Goal: Information Seeking & Learning: Learn about a topic

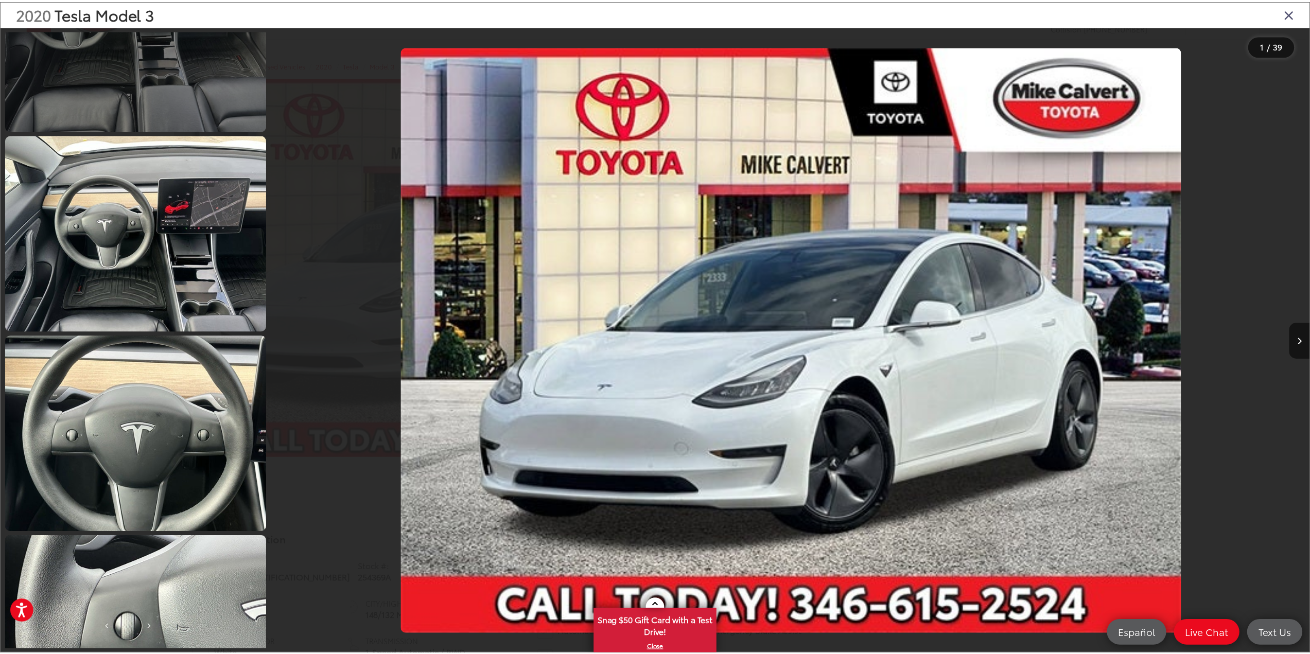
scroll to position [1956, 0]
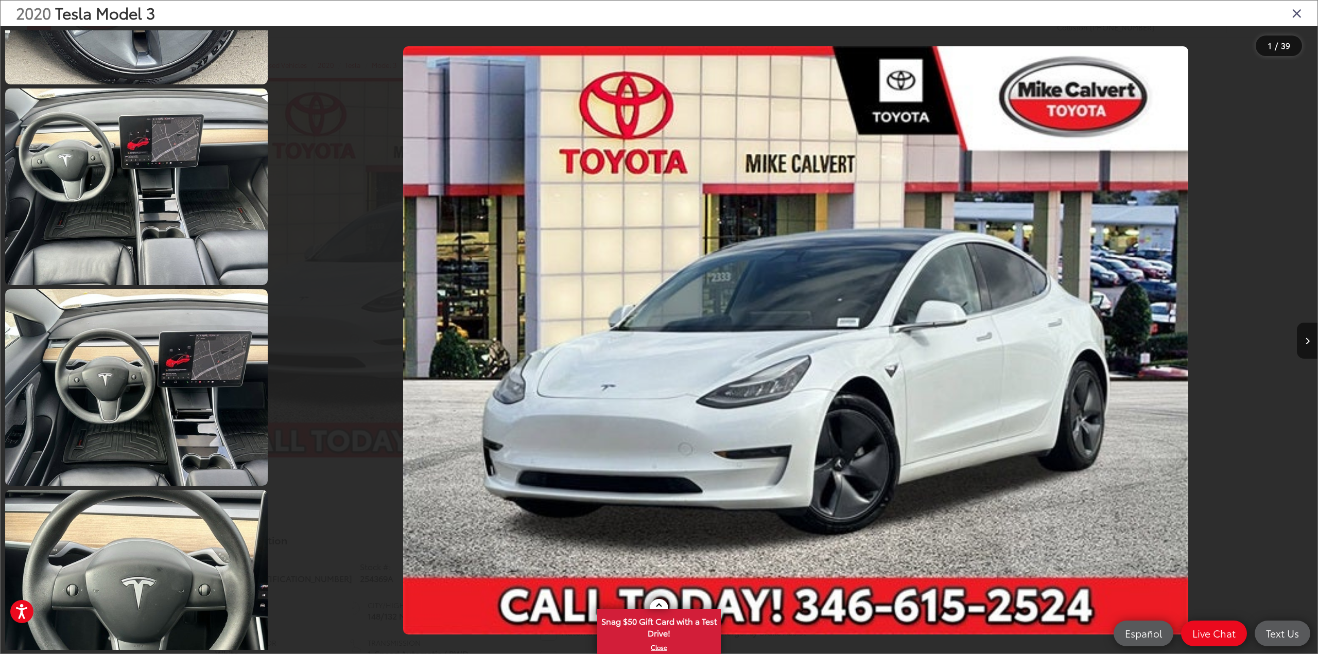
click at [1301, 15] on icon "Close gallery" at bounding box center [1297, 12] width 10 height 13
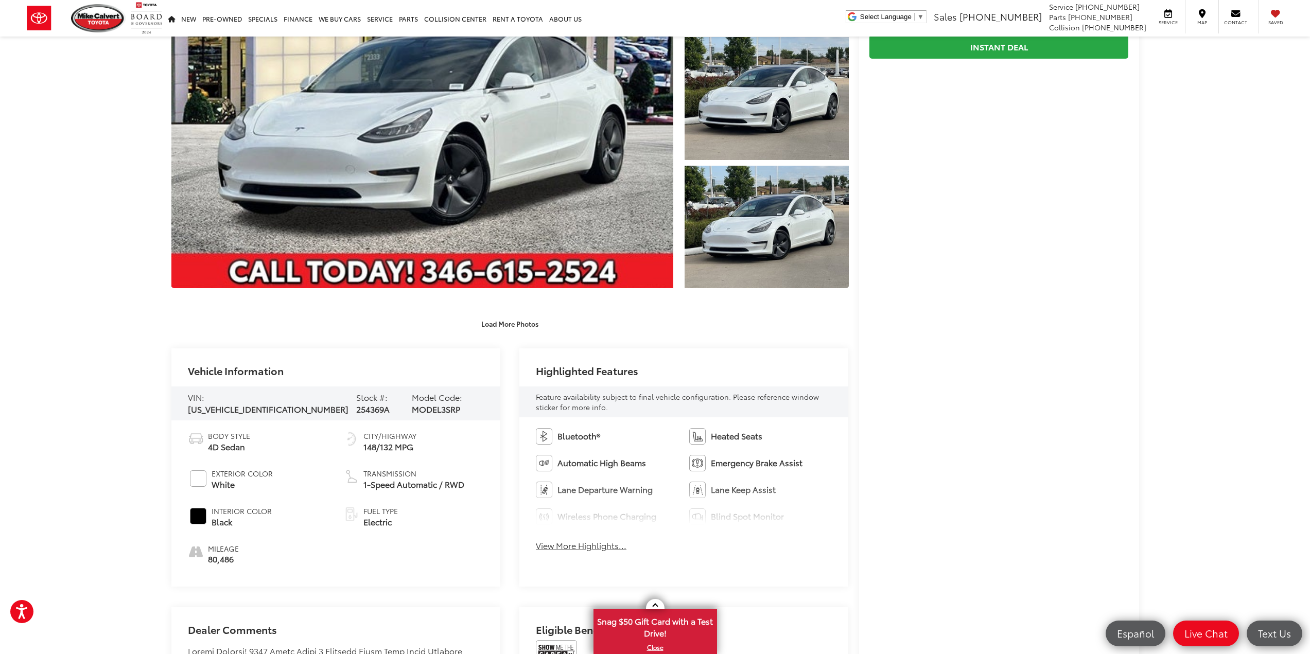
scroll to position [206, 0]
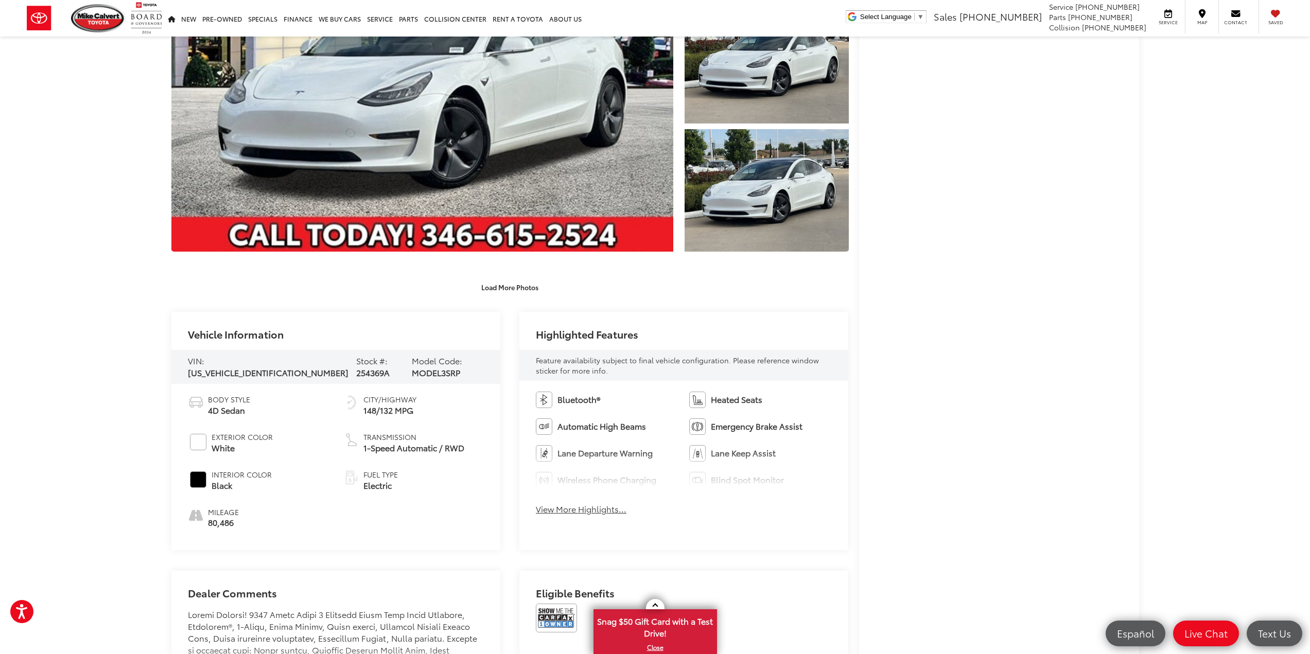
click at [840, 422] on div "Bluetooth® Heated Seats Automatic High Beams Emergency Brake Assist Lane Depart…" at bounding box center [683, 456] width 329 height 151
click at [853, 430] on div "2020 Tesla Model 3 Standard Range Plus Copy Link Share Print Buy $19,991 [DATE]…" at bounding box center [994, 155] width 290 height 618
click at [793, 510] on div "Bluetooth® Heated Seats Automatic High Beams Emergency Brake Assist Lane Depart…" at bounding box center [683, 456] width 329 height 151
click at [754, 520] on div "Bluetooth® Heated Seats Automatic High Beams Emergency Brake Assist Lane Depart…" at bounding box center [683, 456] width 329 height 151
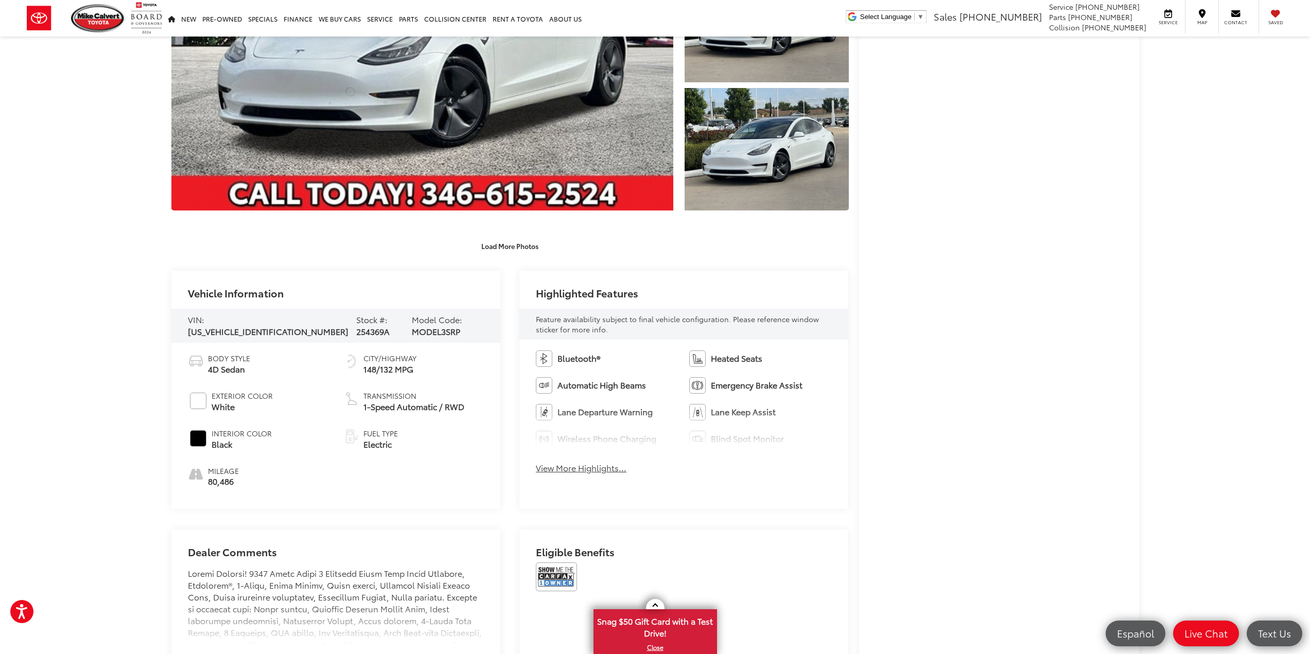
scroll to position [412, 0]
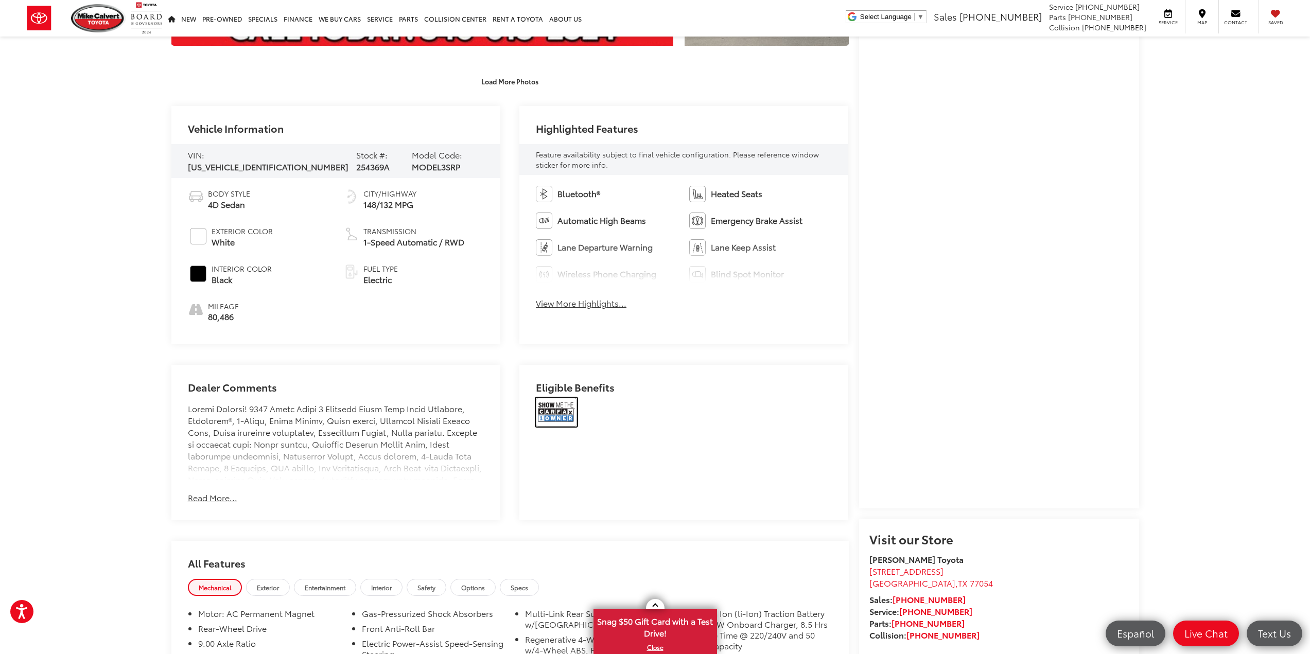
click at [563, 413] on img at bounding box center [556, 412] width 41 height 29
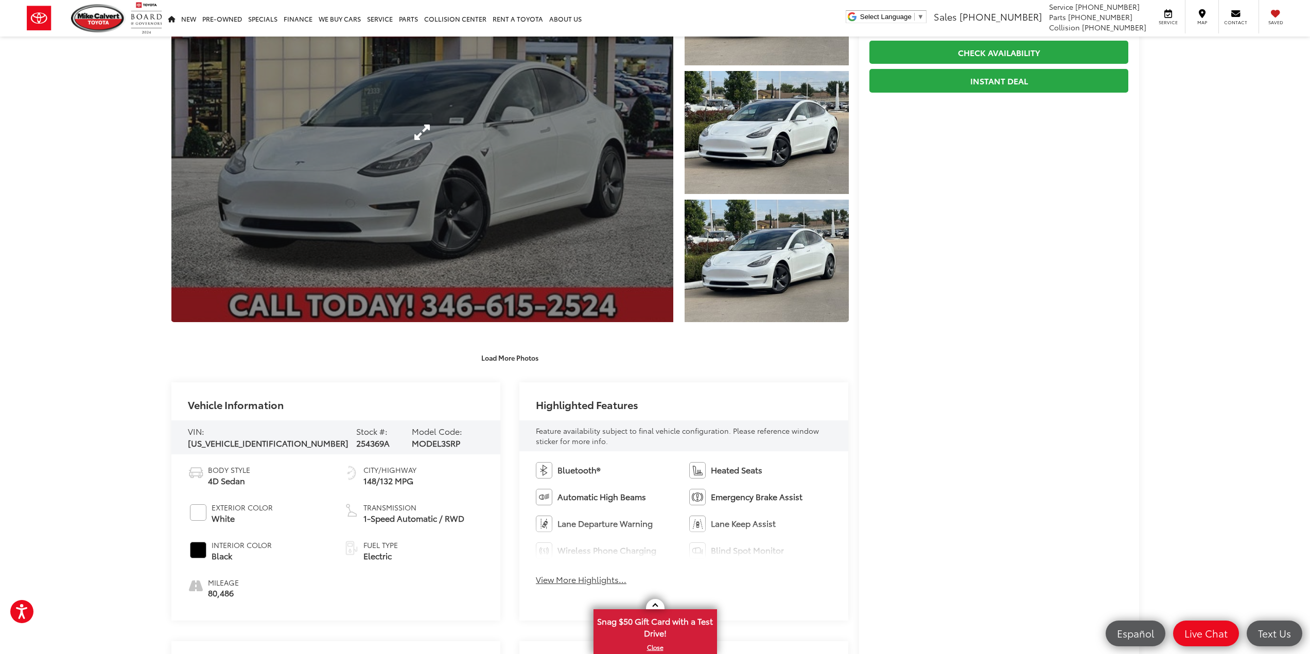
scroll to position [360, 0]
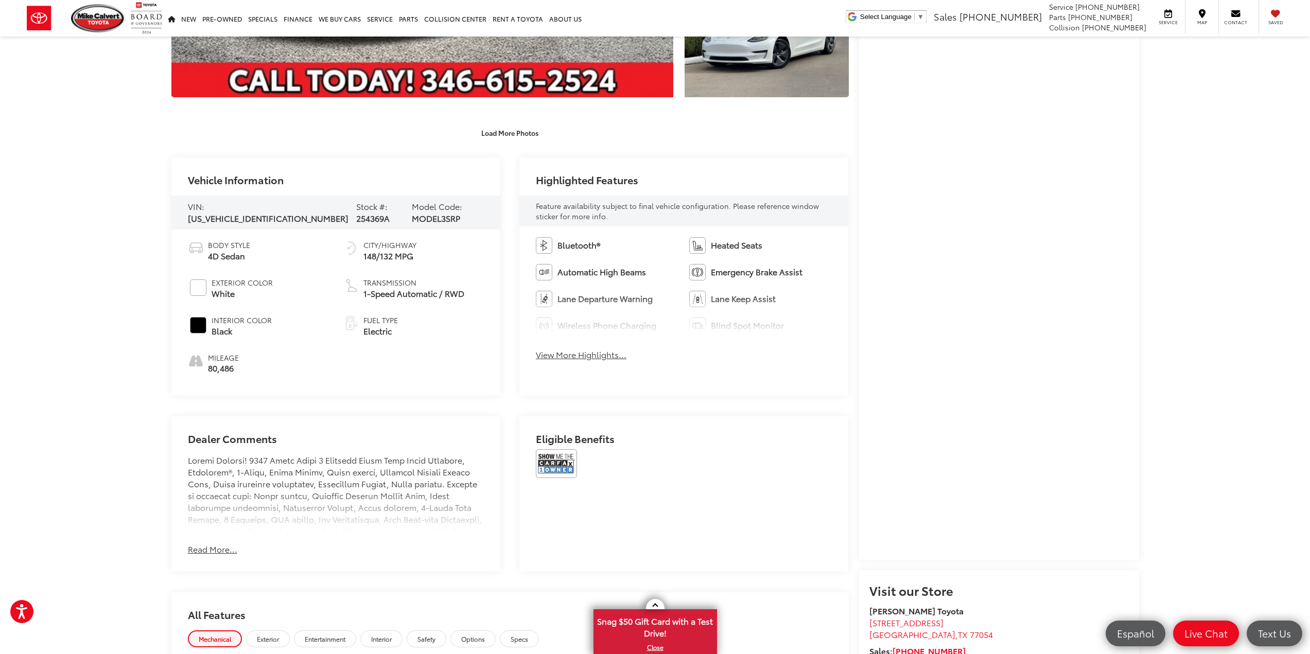
click at [573, 355] on button "View More Highlights..." at bounding box center [581, 355] width 91 height 12
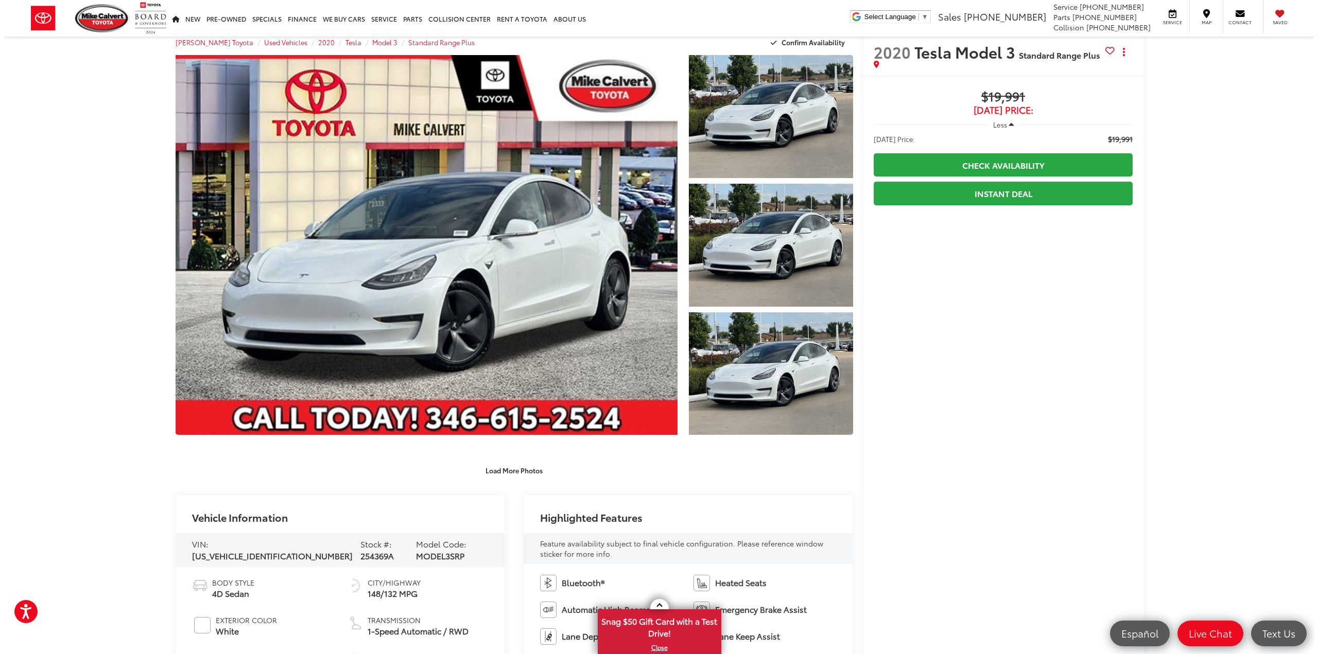
scroll to position [0, 0]
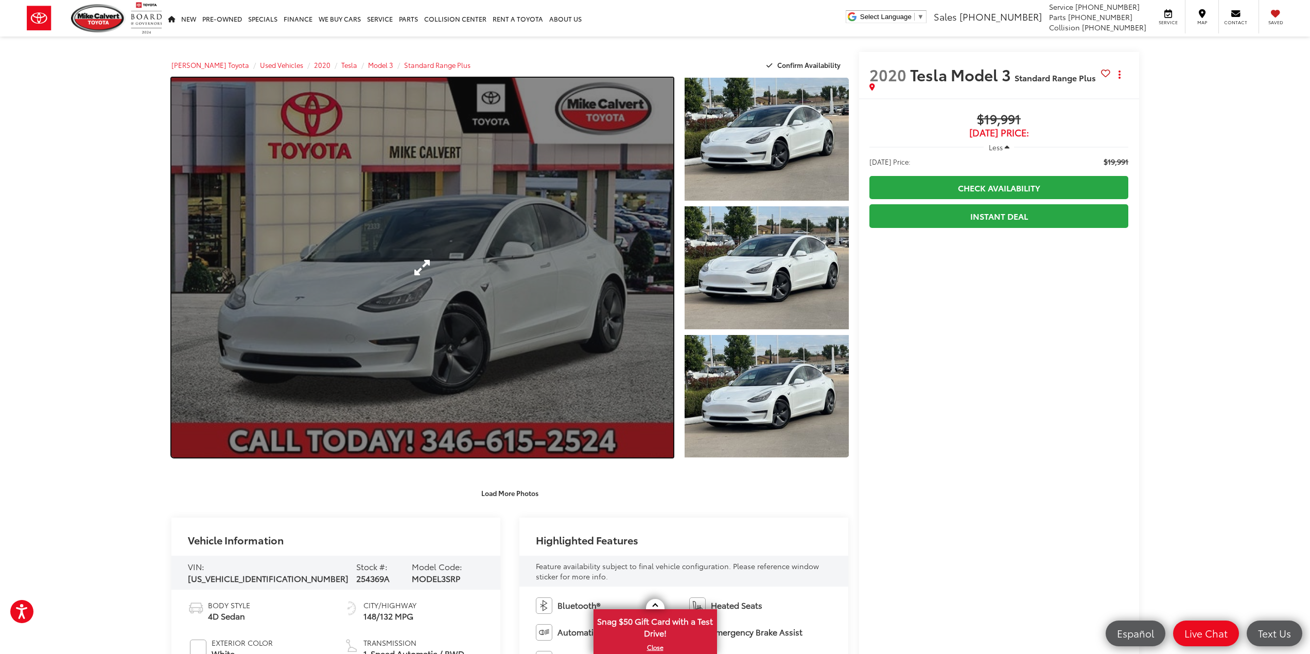
click at [421, 285] on link "Expand Photo 0" at bounding box center [422, 268] width 502 height 380
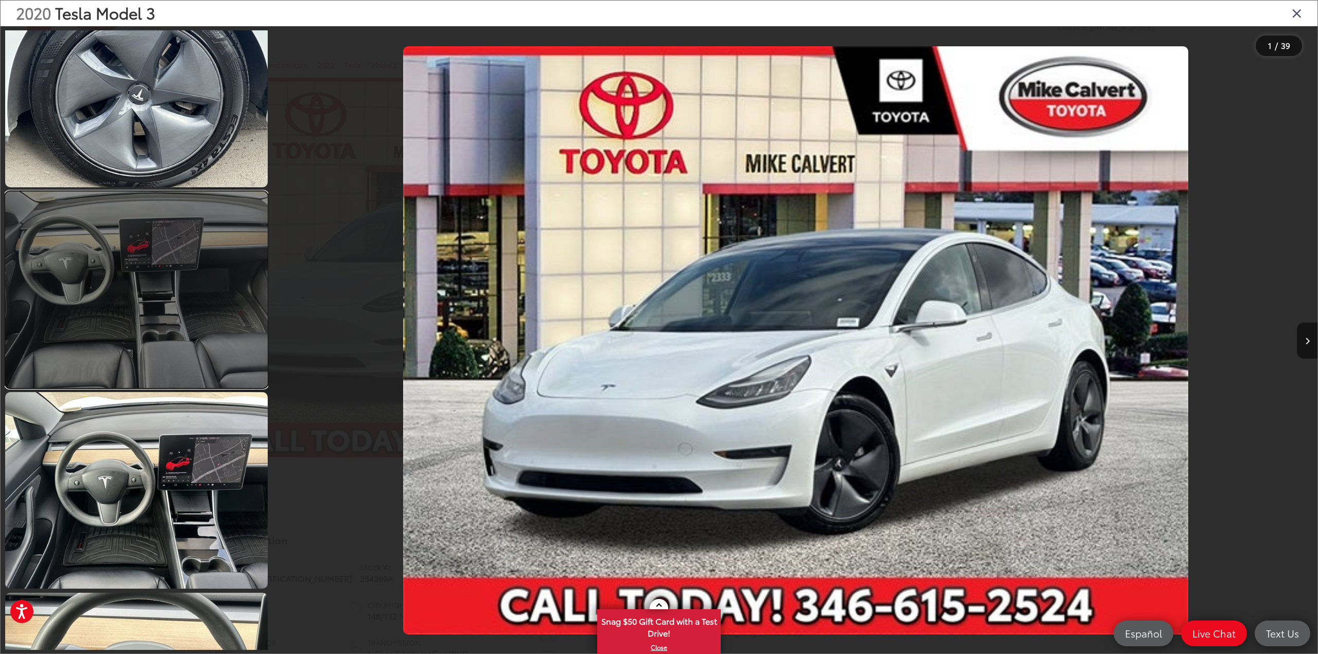
click at [158, 297] on link at bounding box center [136, 290] width 263 height 197
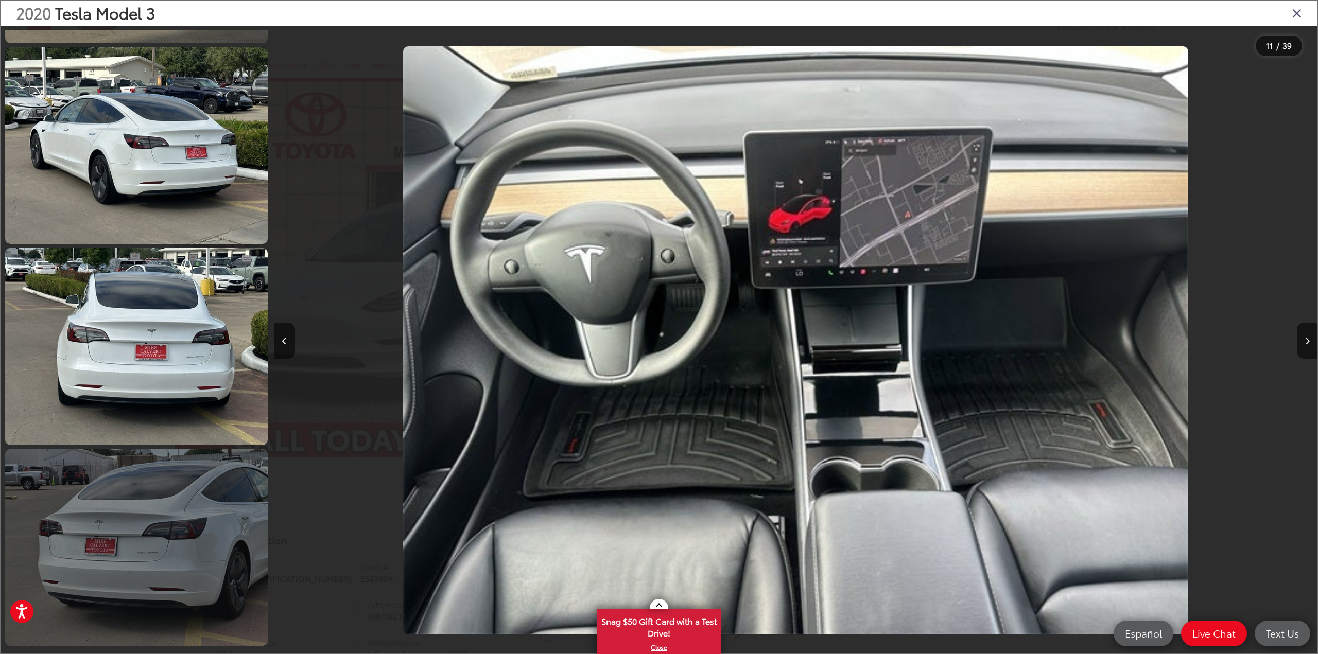
scroll to position [1161, 0]
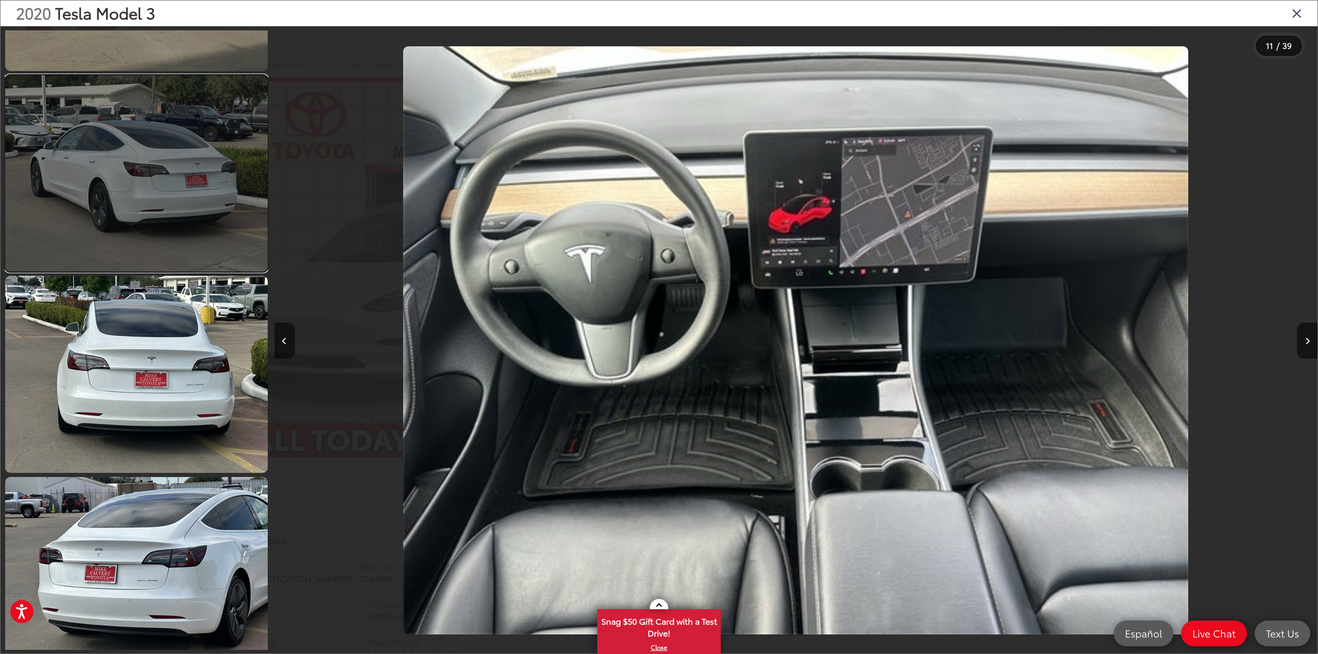
click at [171, 213] on link at bounding box center [136, 173] width 263 height 197
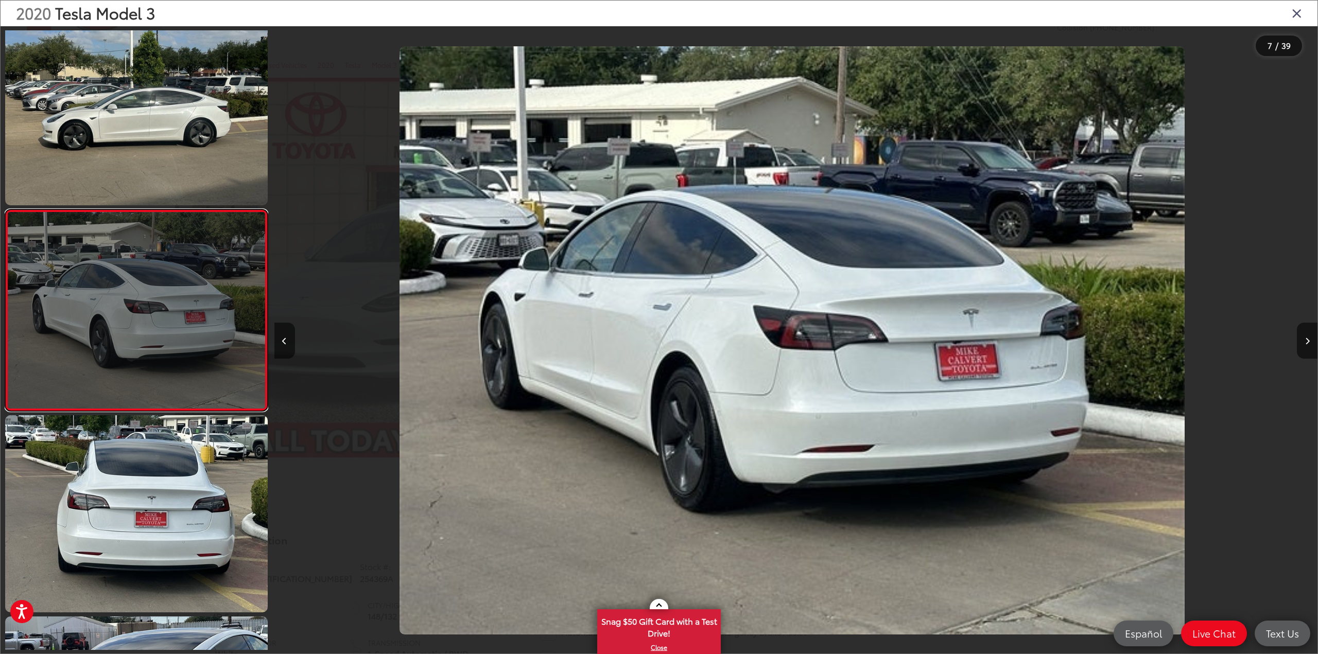
scroll to position [0, 6259]
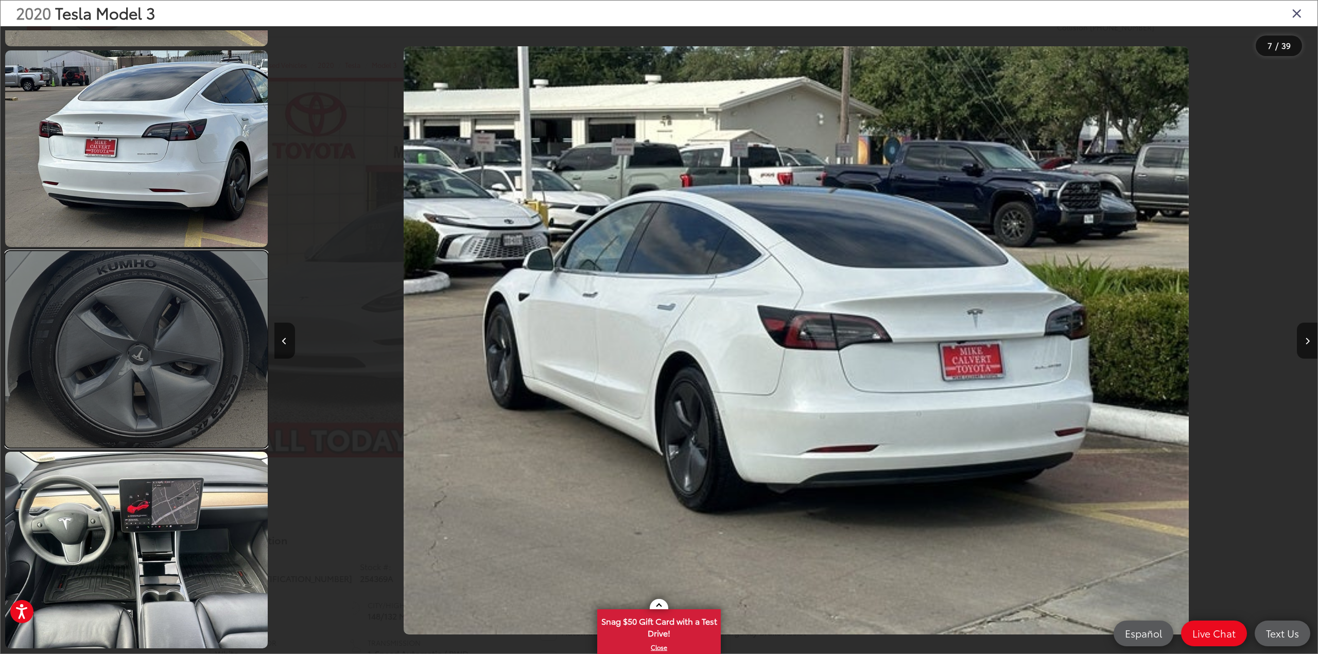
click at [155, 387] on link at bounding box center [136, 349] width 263 height 197
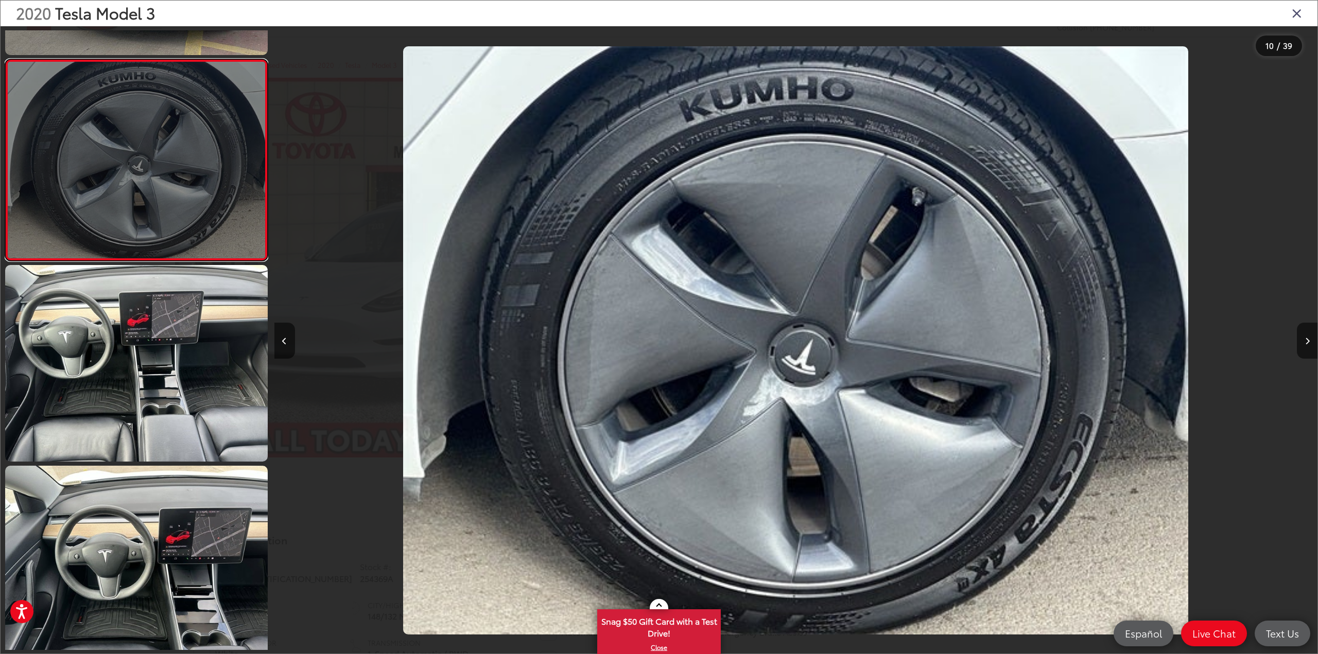
scroll to position [0, 0]
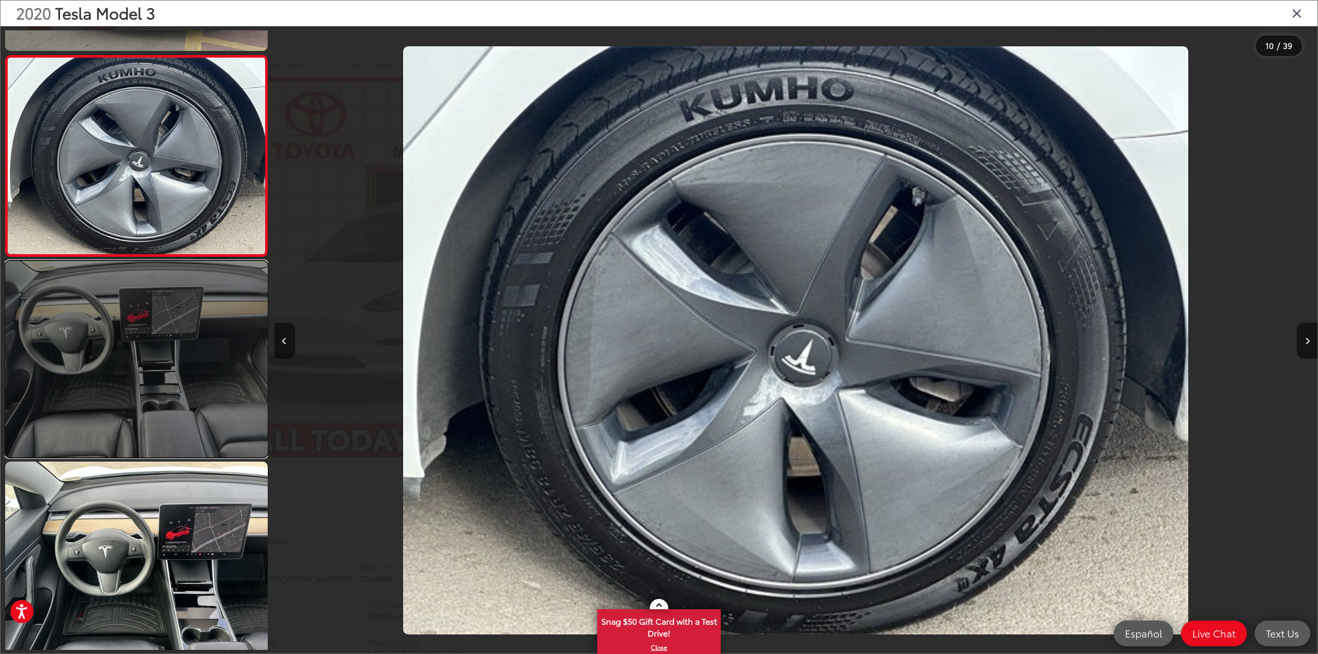
click at [150, 404] on link at bounding box center [136, 359] width 263 height 197
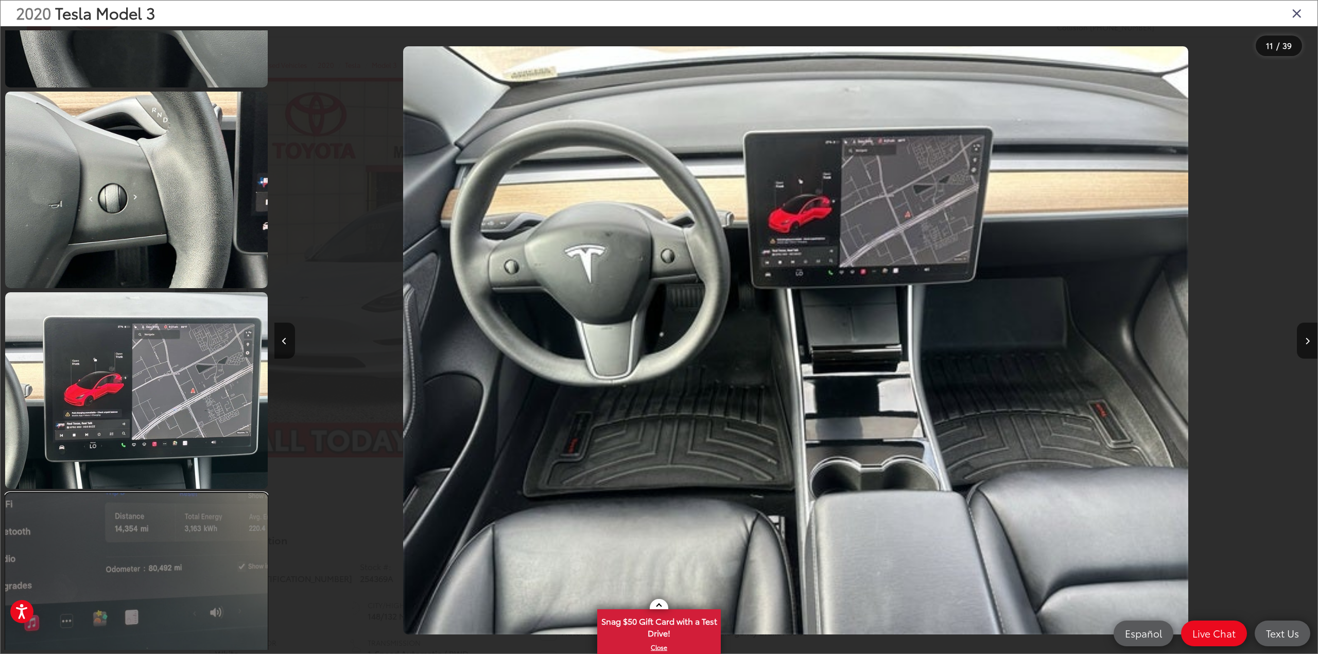
click at [181, 546] on link at bounding box center [136, 591] width 263 height 197
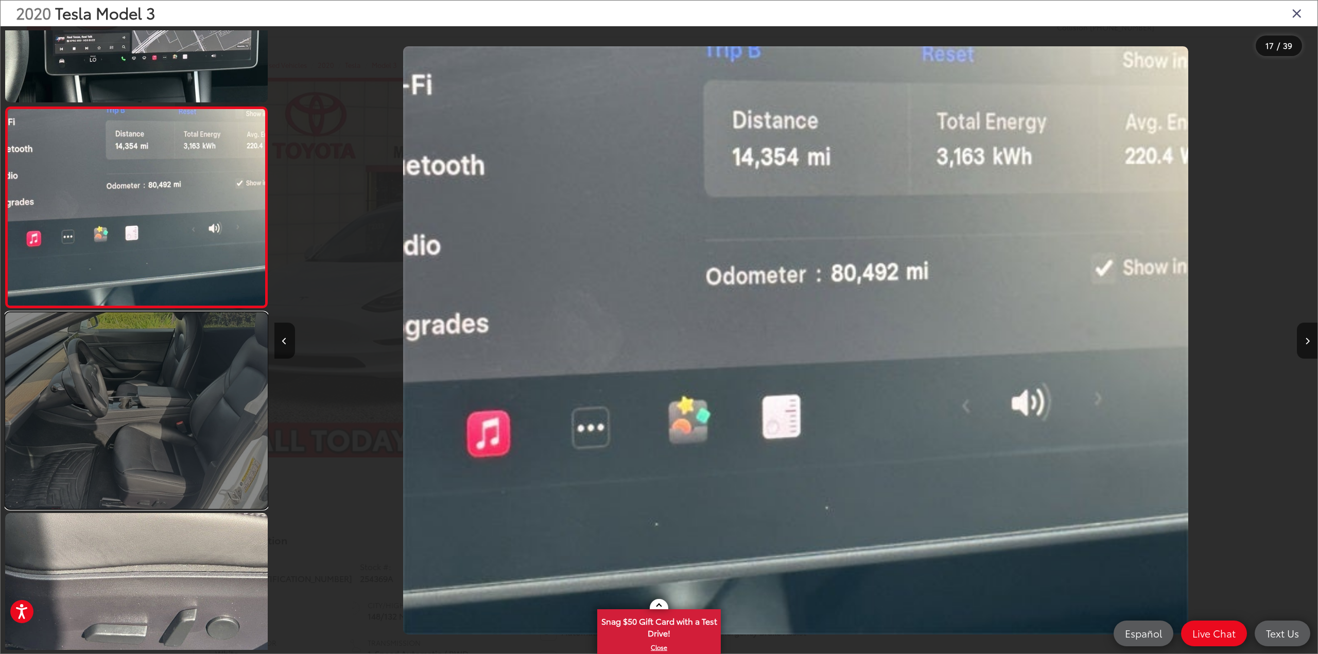
click at [205, 434] on link at bounding box center [136, 410] width 263 height 197
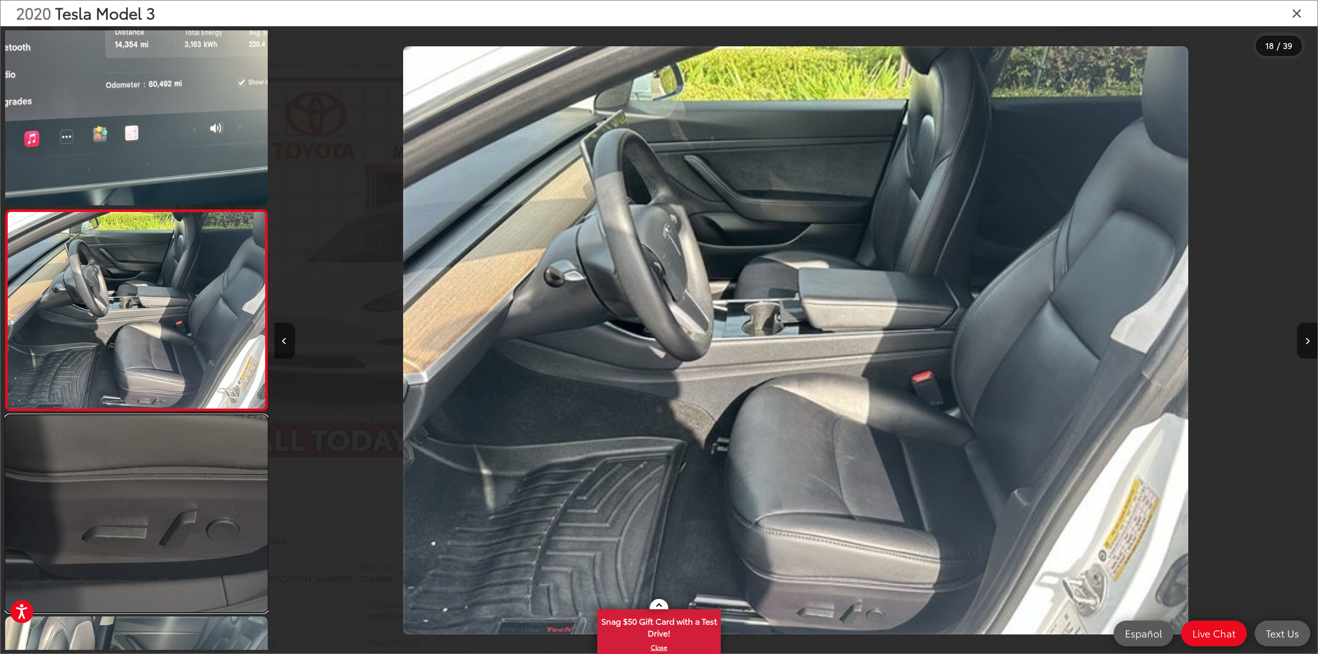
click at [186, 488] on link at bounding box center [136, 513] width 263 height 197
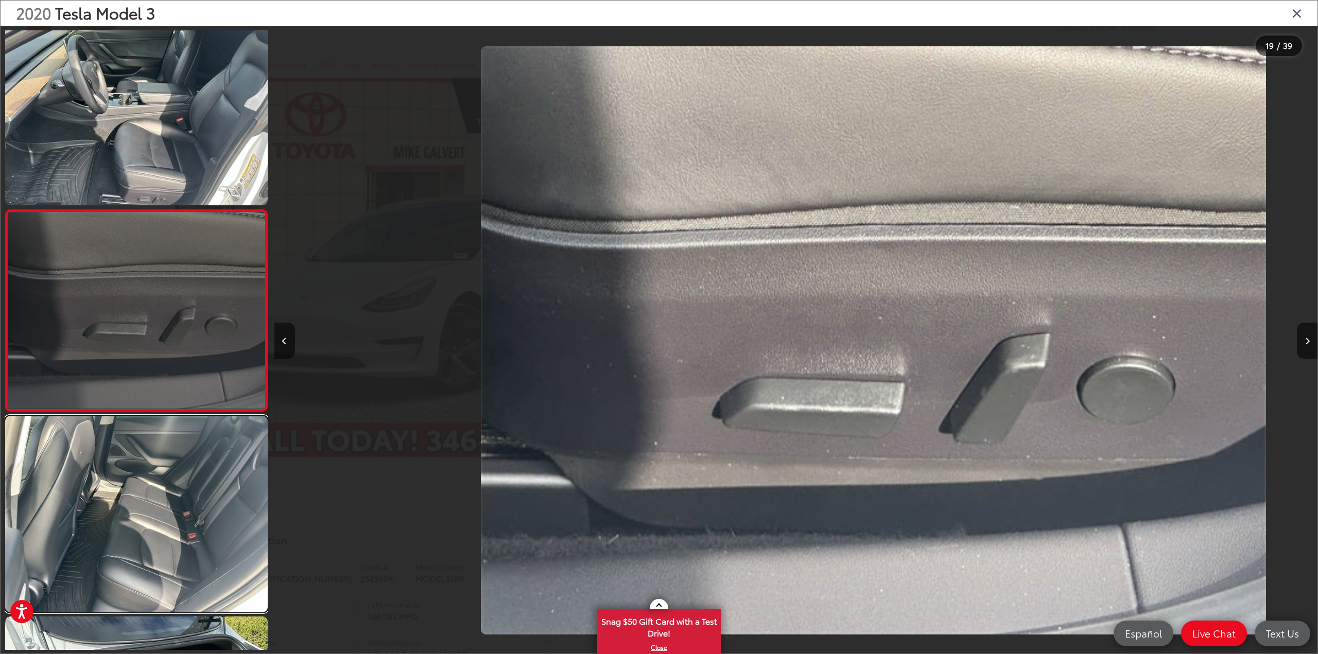
click at [186, 488] on link at bounding box center [136, 514] width 263 height 197
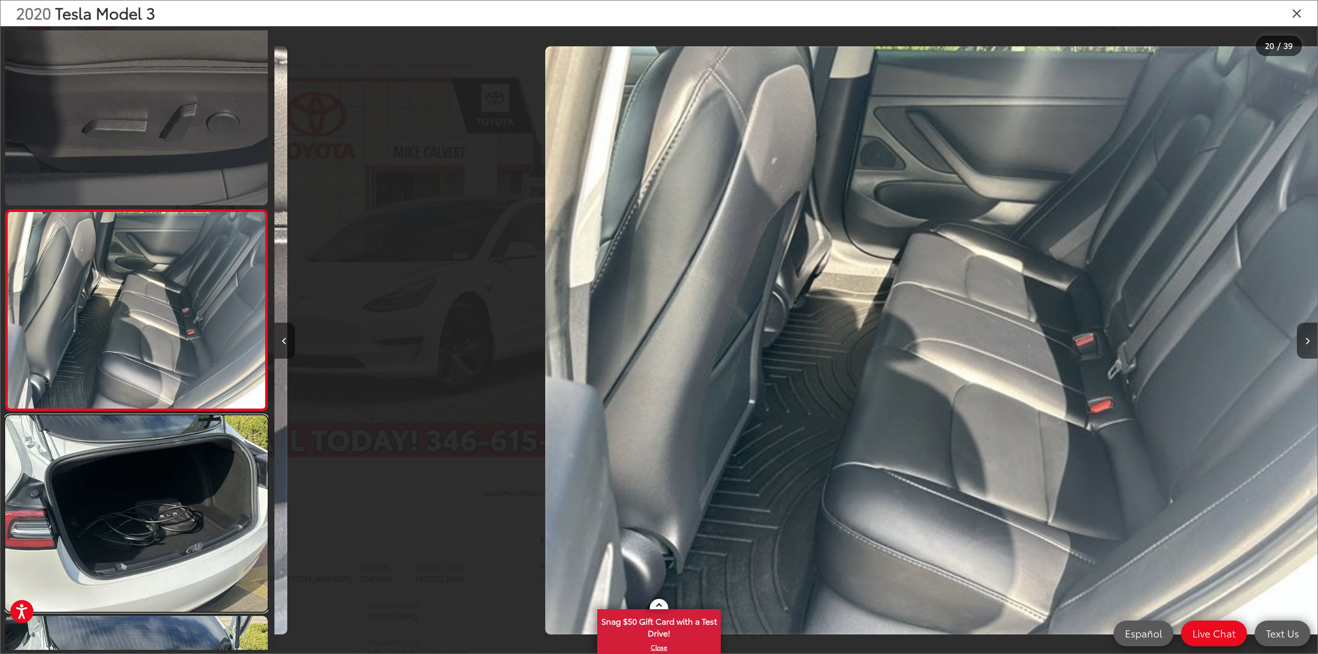
click at [186, 488] on link at bounding box center [136, 513] width 263 height 197
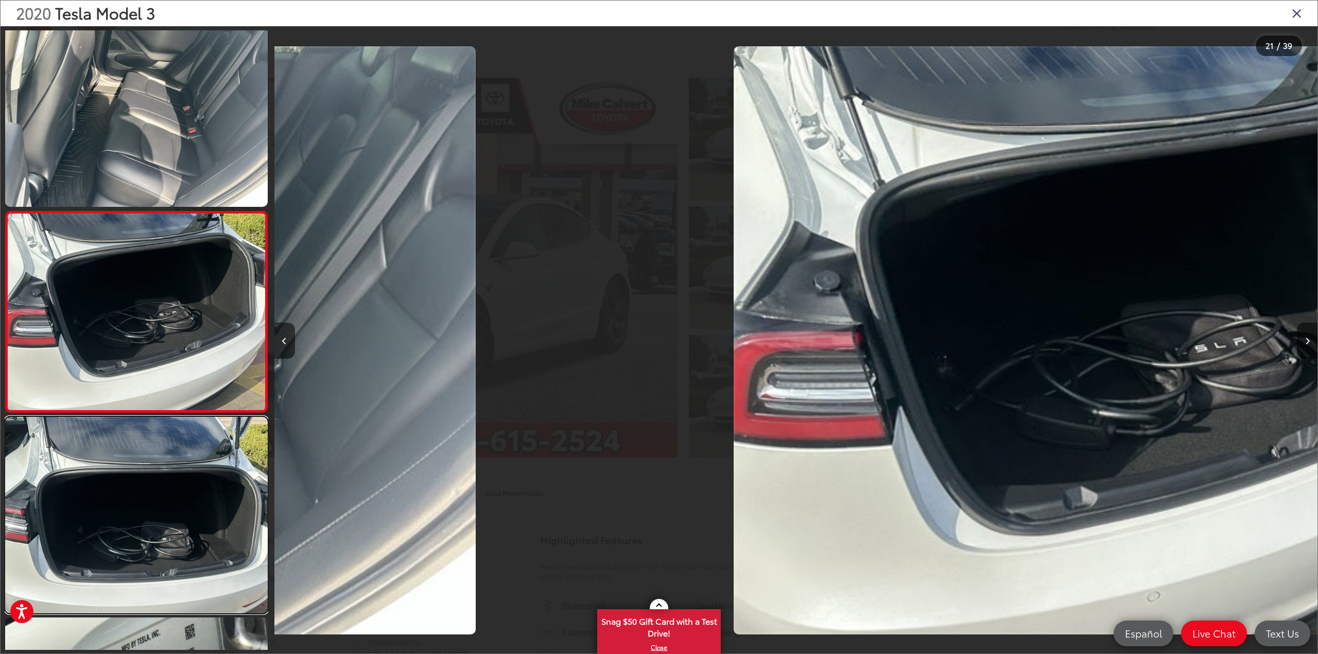
click at [186, 488] on link at bounding box center [136, 515] width 263 height 197
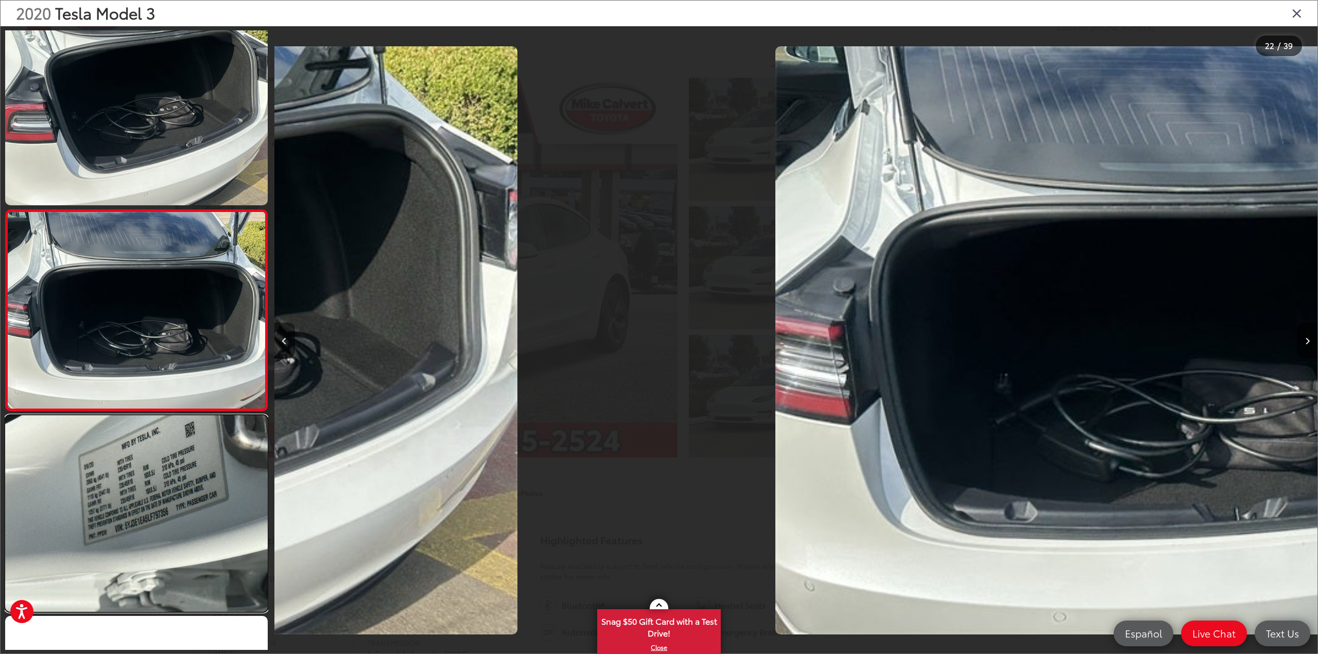
click at [186, 488] on link at bounding box center [136, 513] width 263 height 197
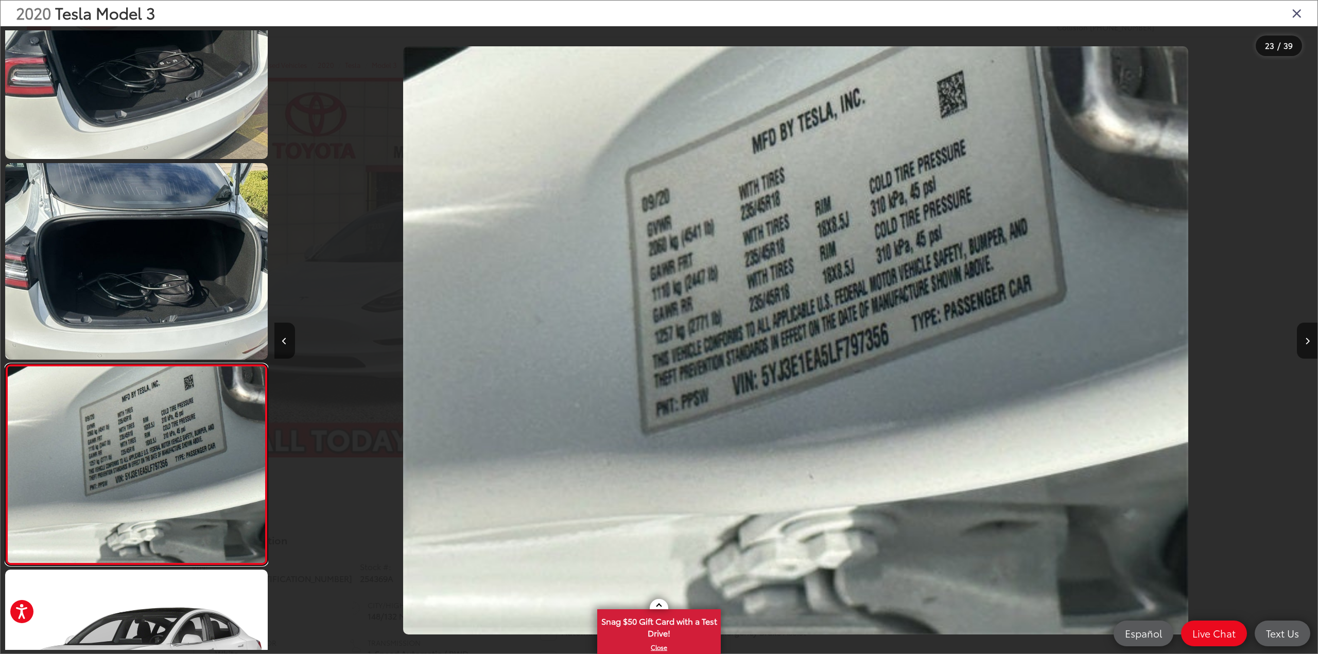
click at [186, 488] on link at bounding box center [136, 465] width 263 height 202
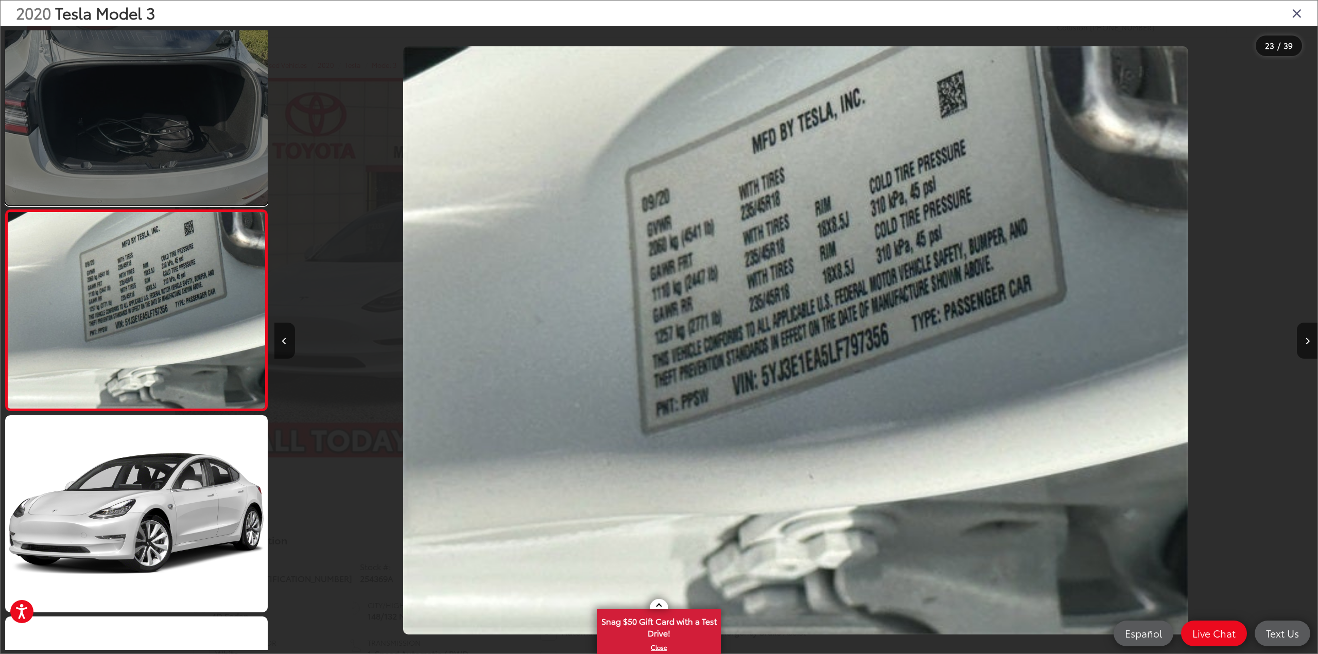
click at [147, 141] on link at bounding box center [136, 107] width 263 height 197
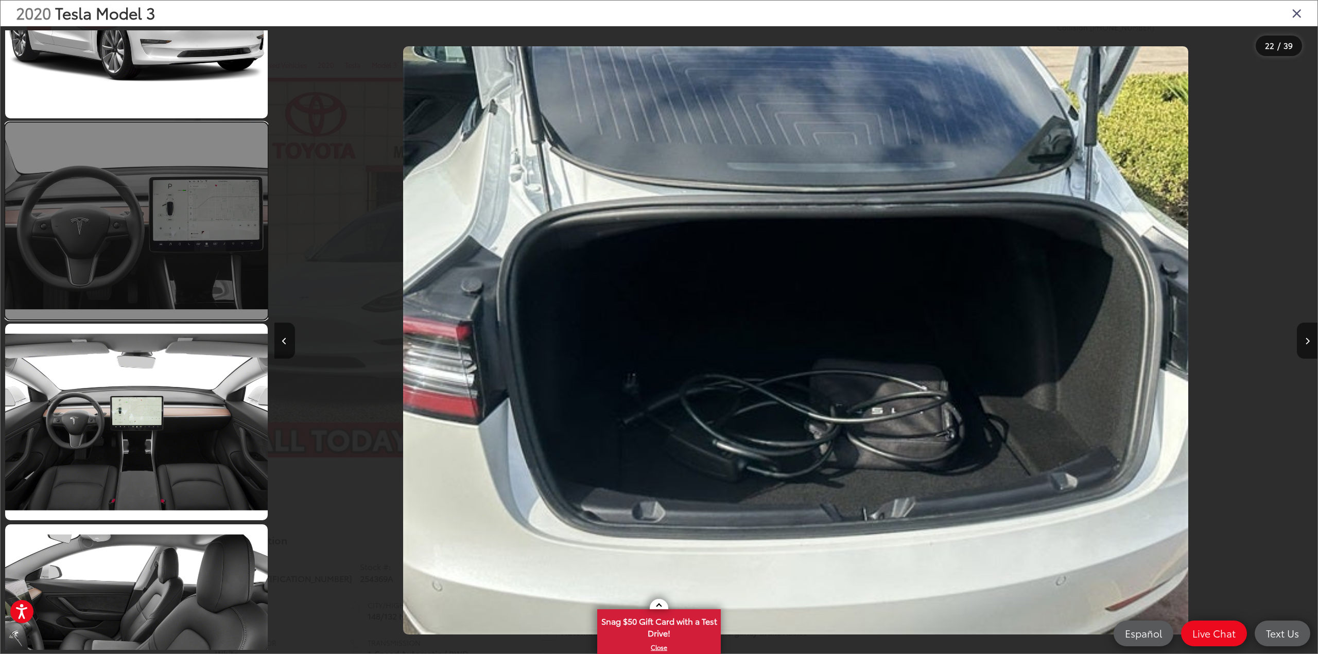
click at [148, 237] on link at bounding box center [136, 221] width 263 height 197
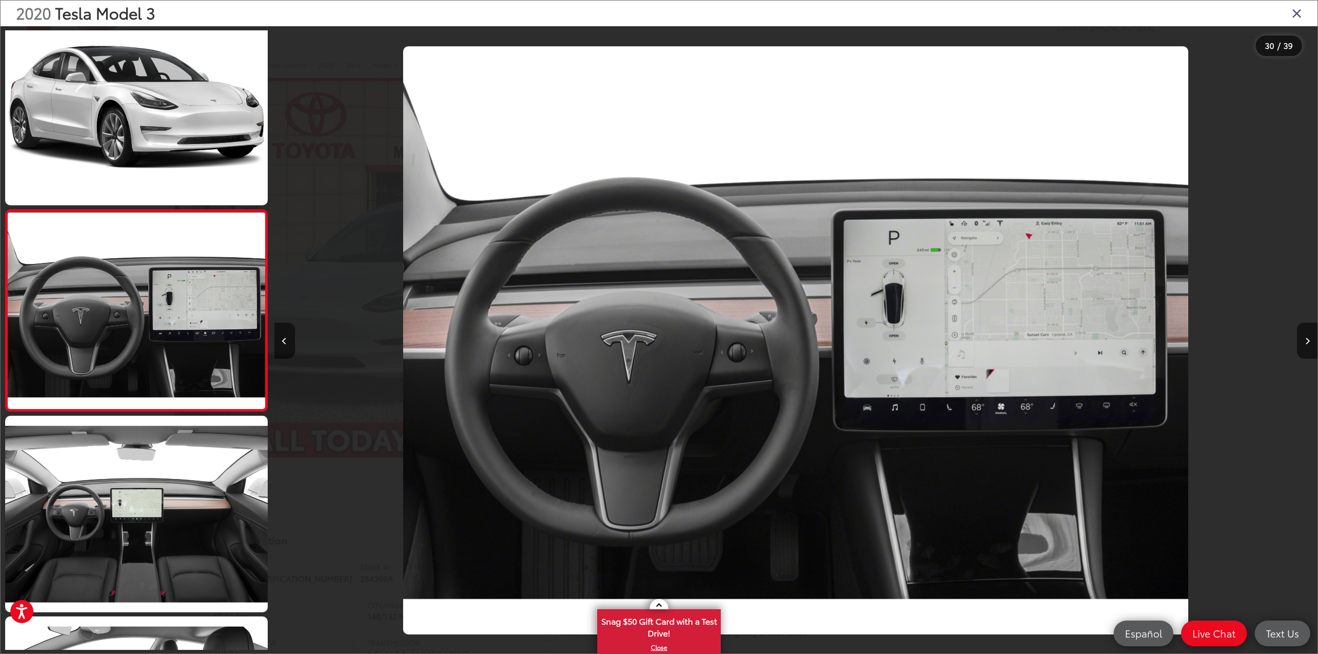
click at [1298, 12] on icon "Close gallery" at bounding box center [1297, 12] width 10 height 13
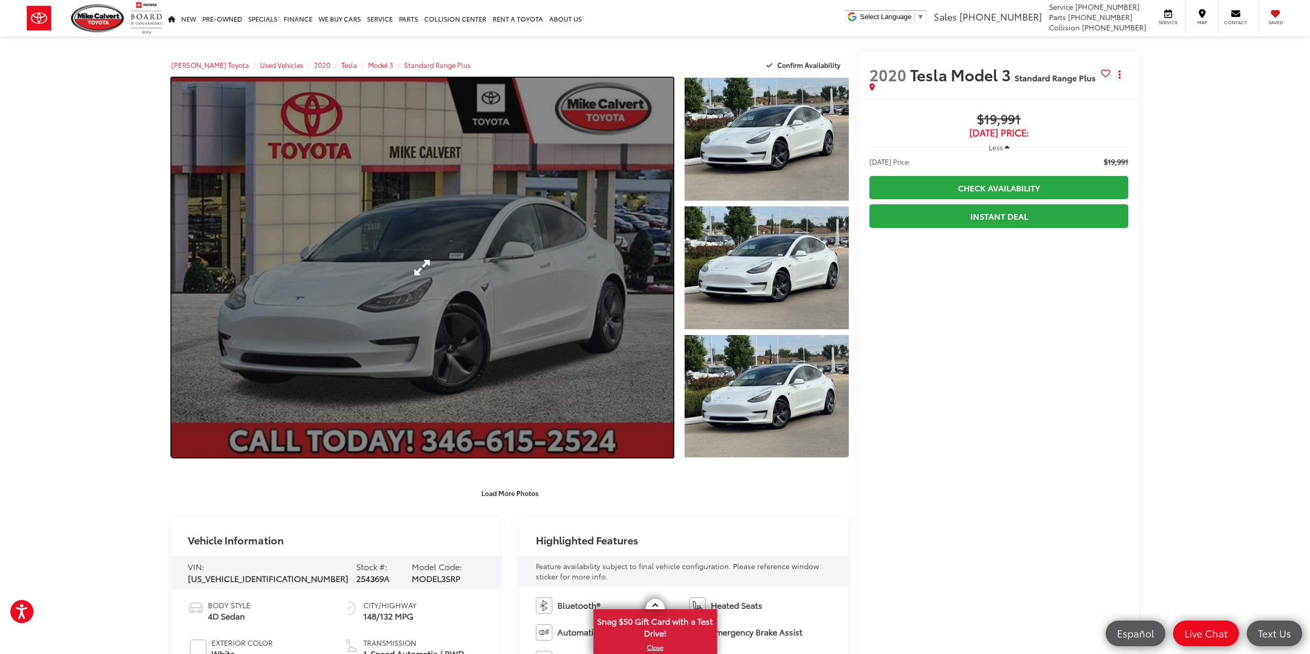
click at [570, 345] on link "Expand Photo 0" at bounding box center [422, 268] width 502 height 380
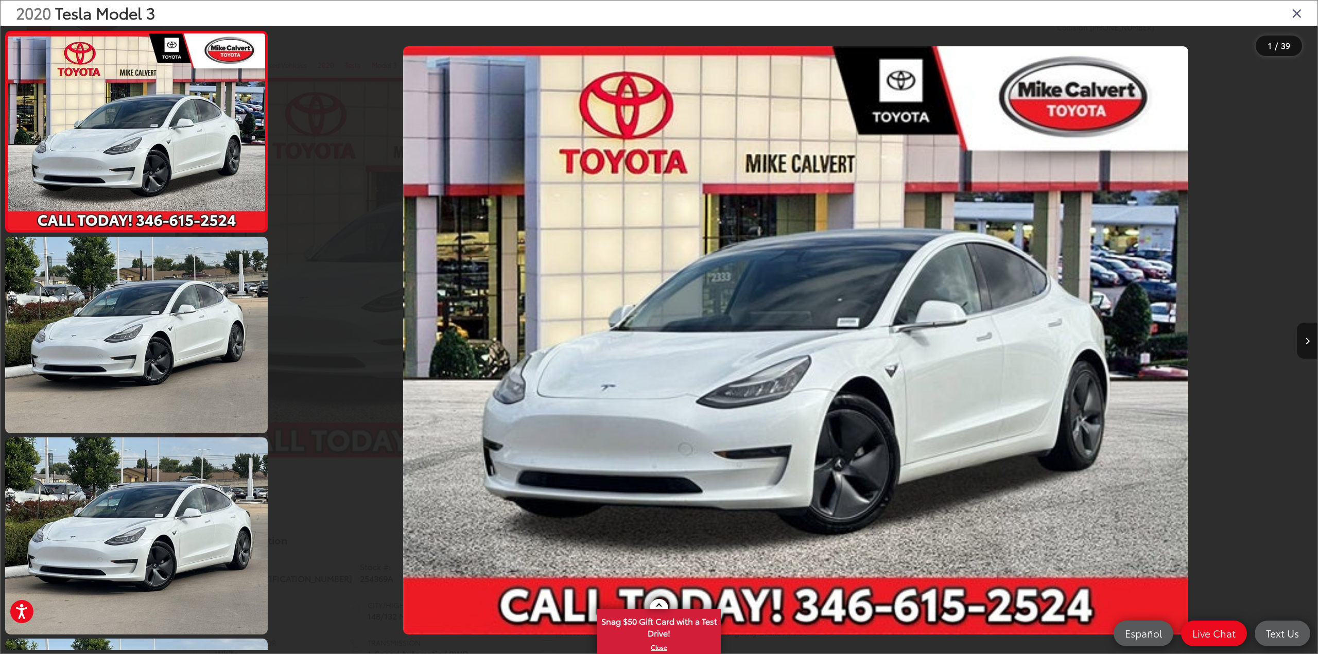
click at [1297, 327] on button "Next image" at bounding box center [1307, 341] width 21 height 36
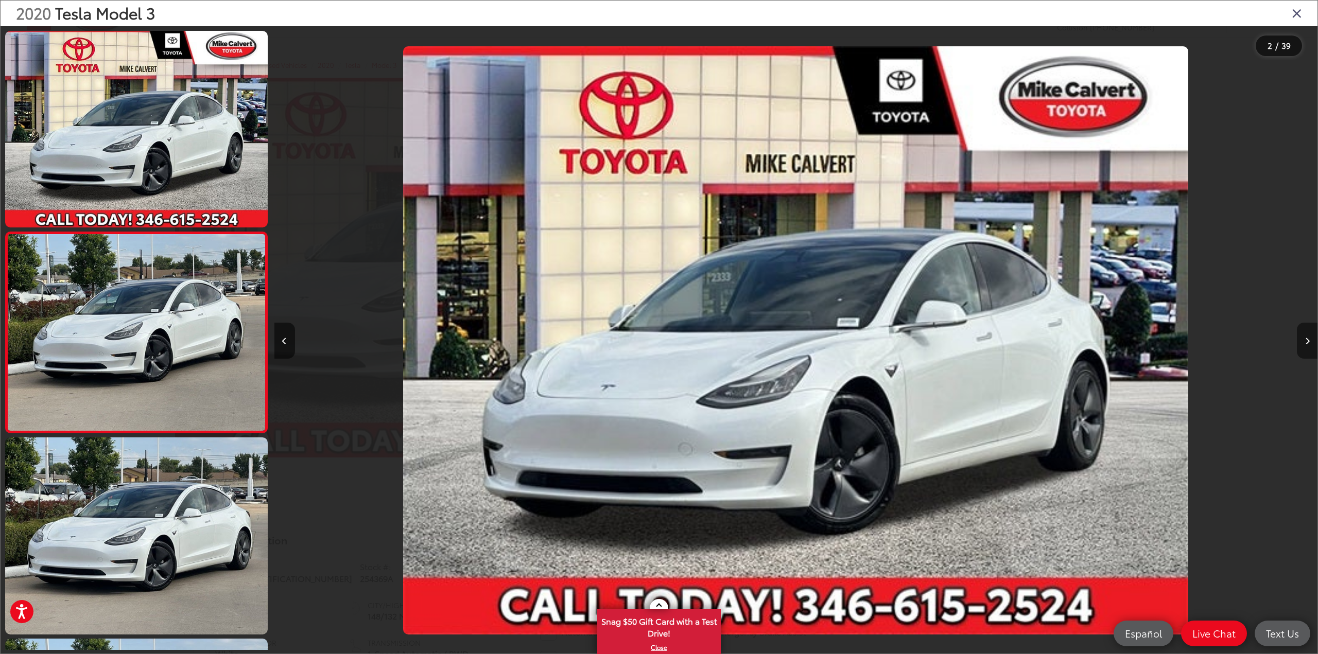
scroll to position [22, 0]
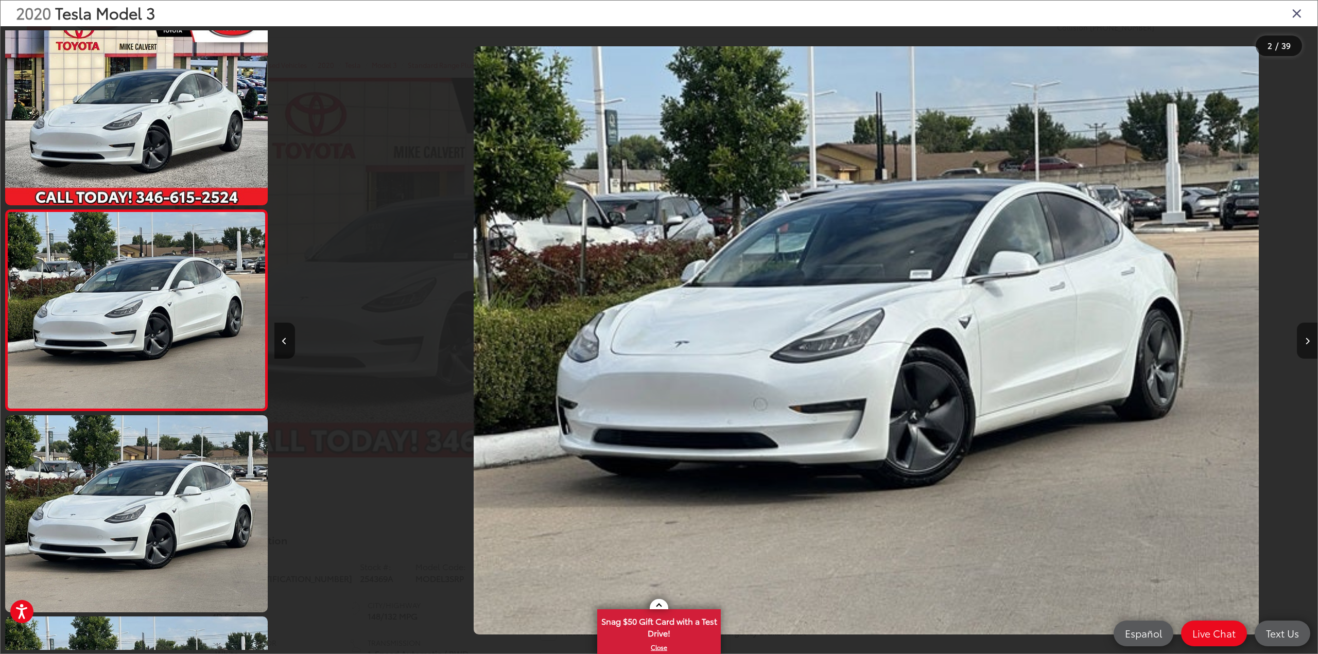
click at [1297, 327] on button "Next image" at bounding box center [1307, 341] width 21 height 36
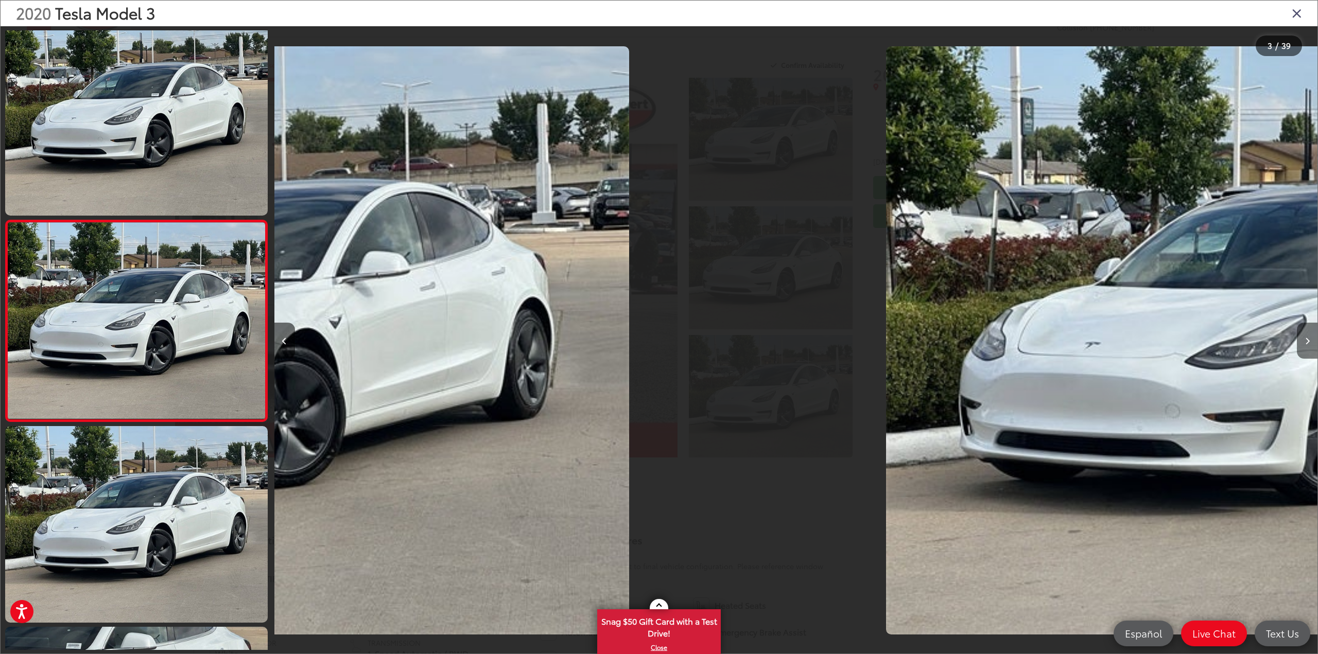
scroll to position [223, 0]
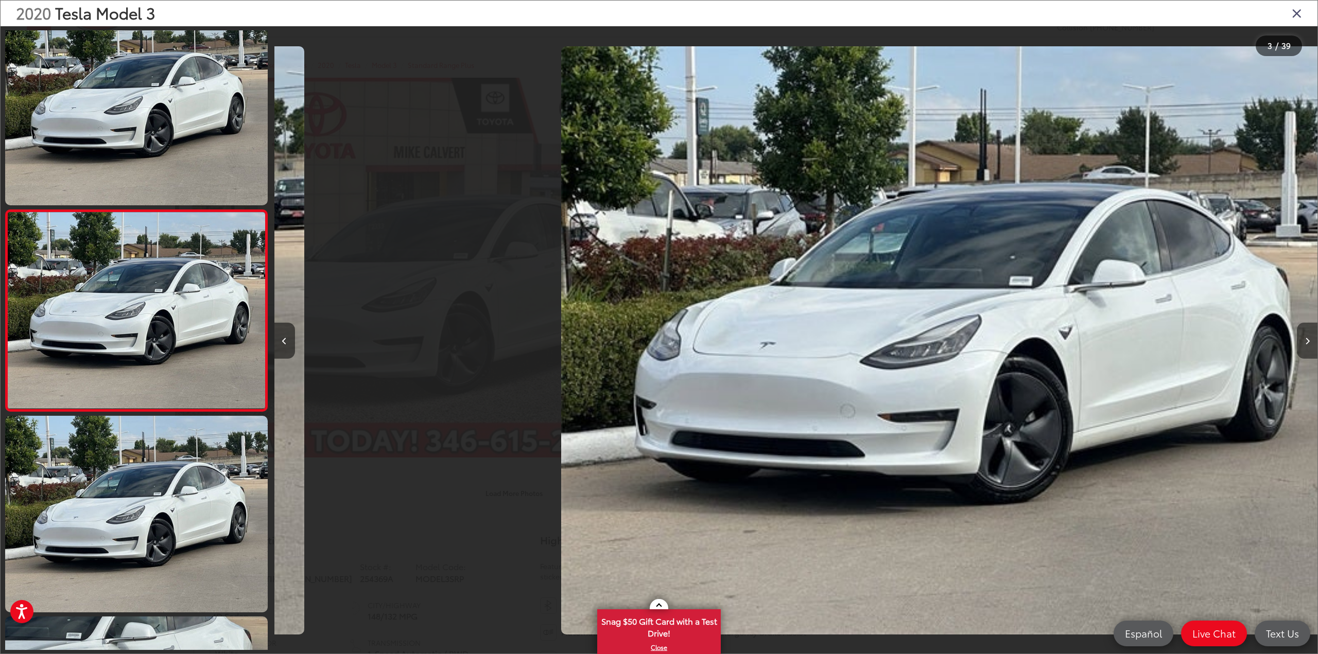
click at [1297, 327] on button "Next image" at bounding box center [1307, 341] width 21 height 36
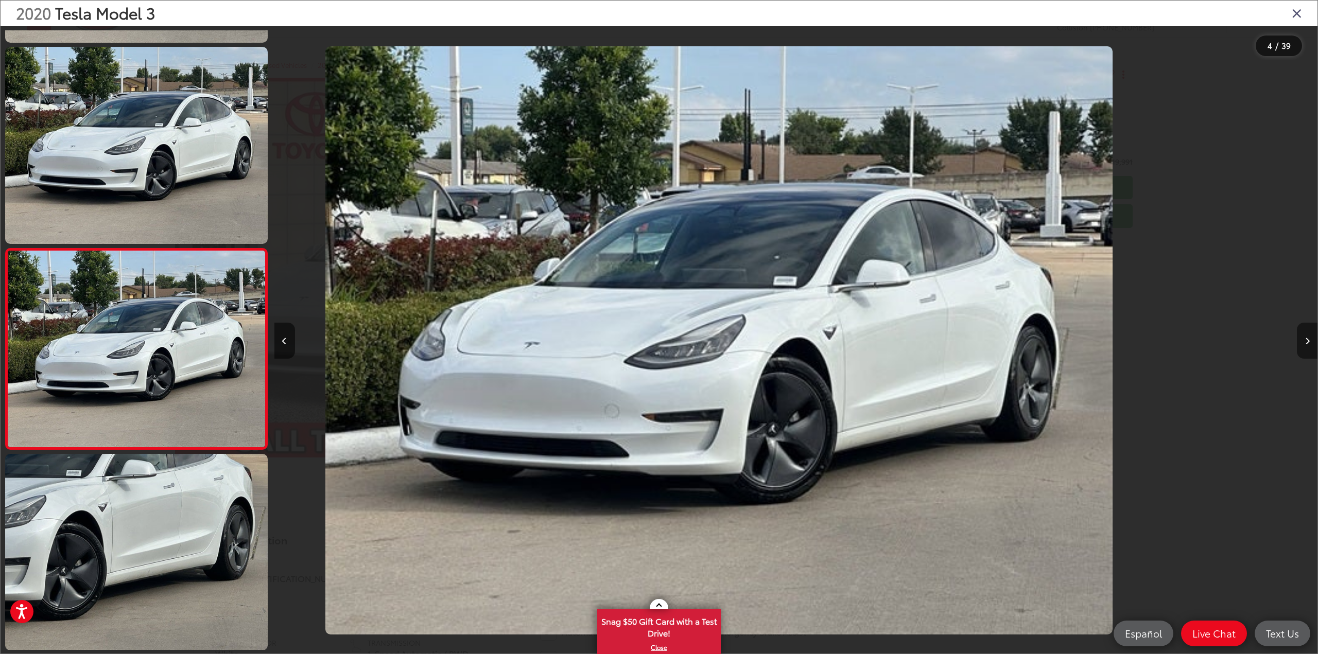
scroll to position [424, 0]
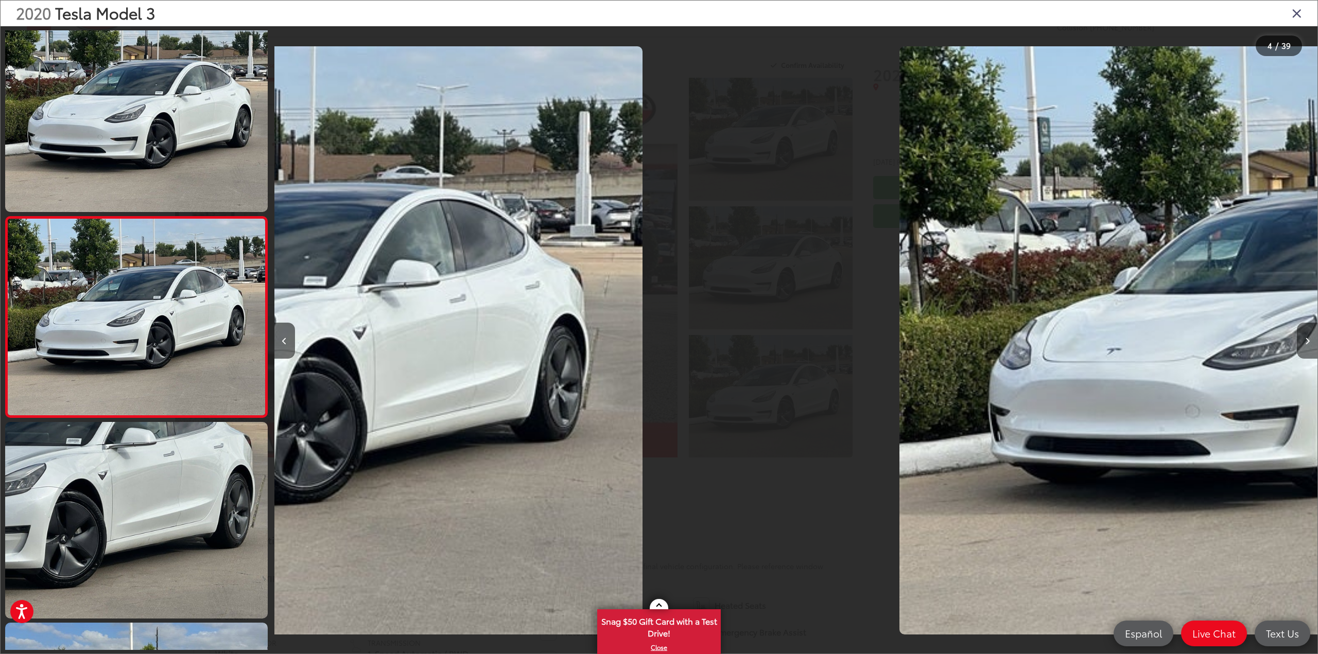
click at [1297, 327] on button "Next image" at bounding box center [1307, 341] width 21 height 36
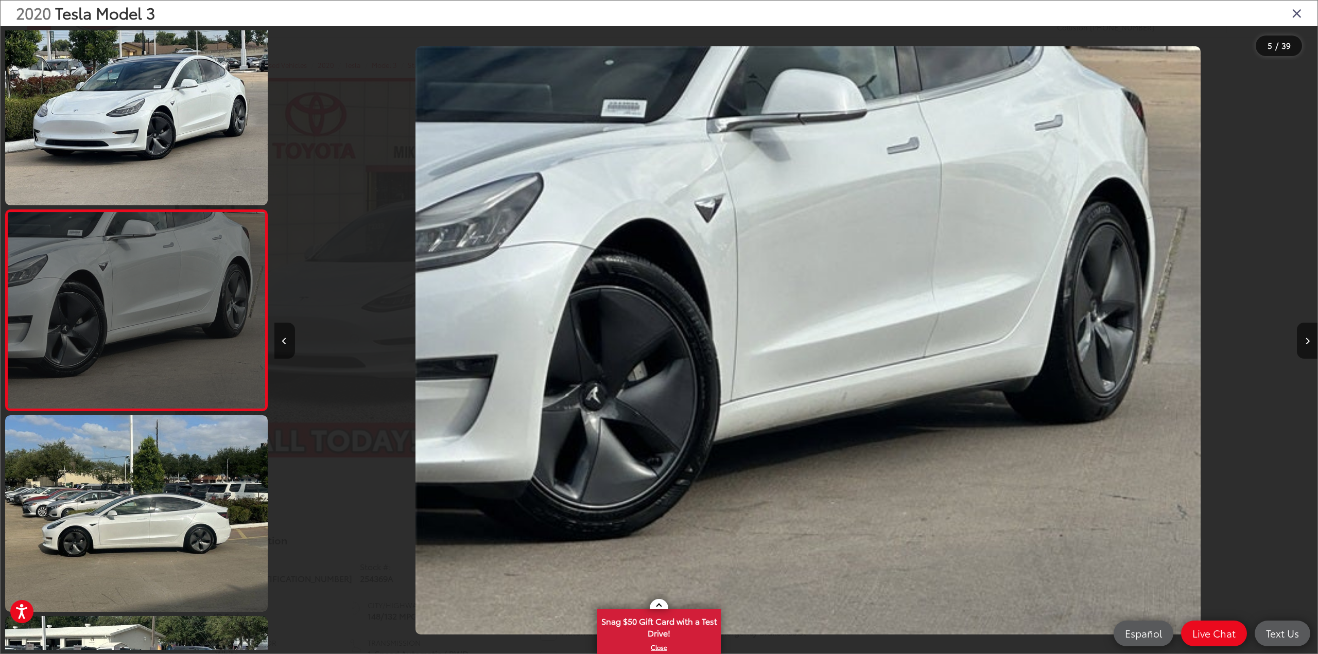
scroll to position [0, 4173]
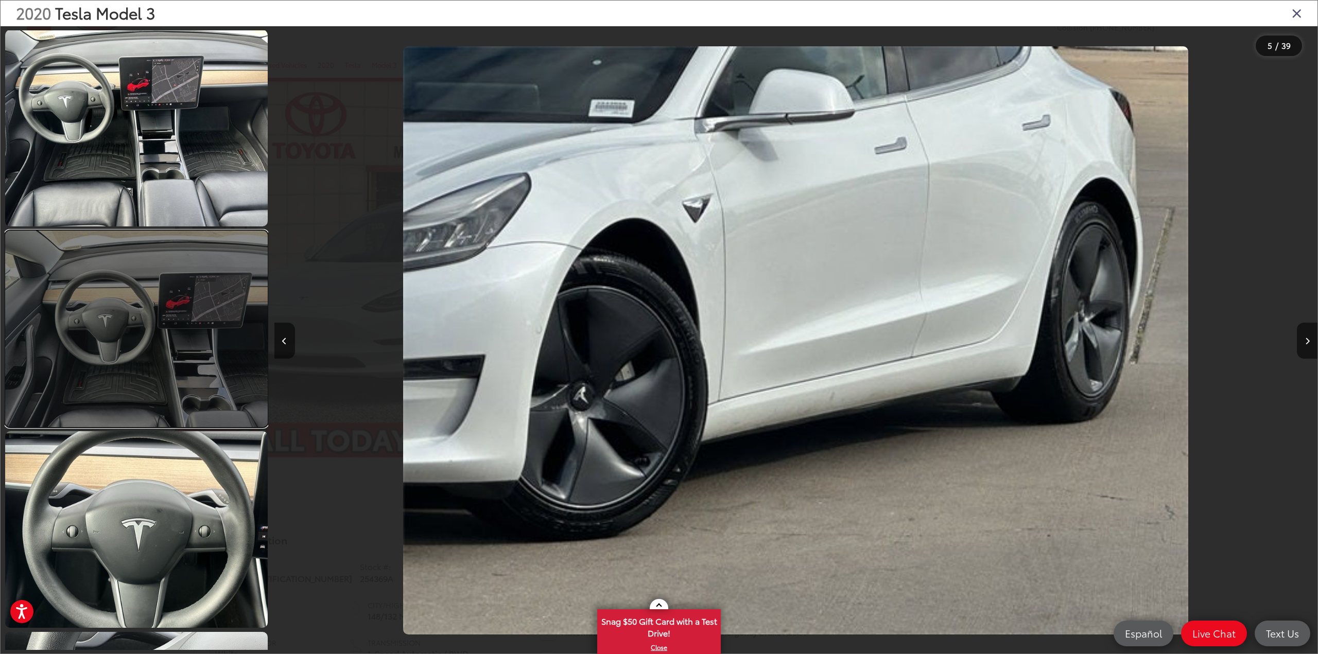
click at [84, 286] on link at bounding box center [136, 329] width 263 height 197
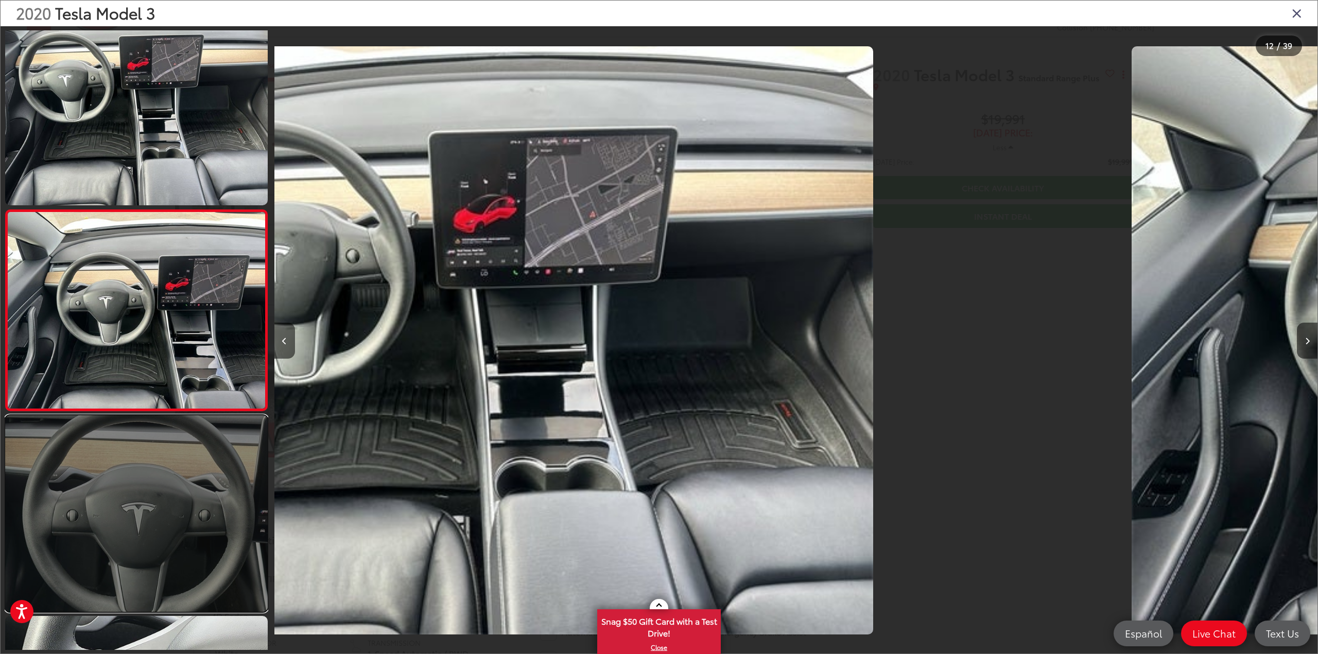
click at [118, 440] on link at bounding box center [136, 513] width 263 height 197
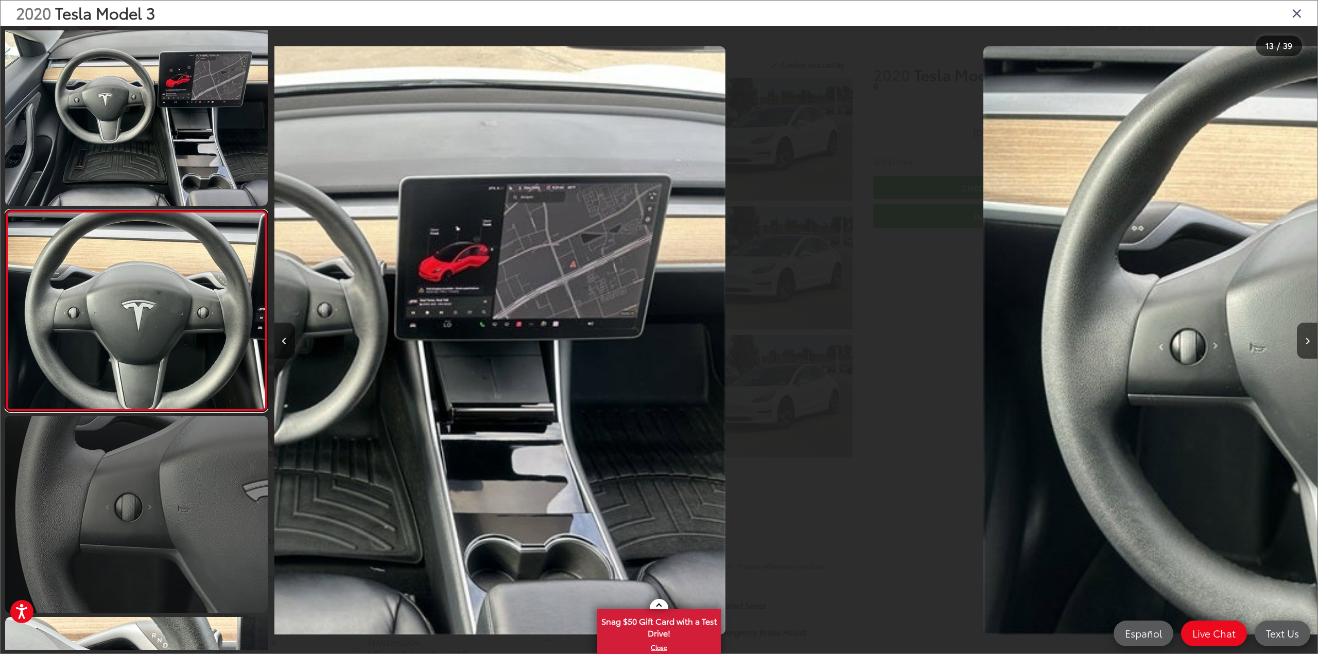
scroll to position [2232, 0]
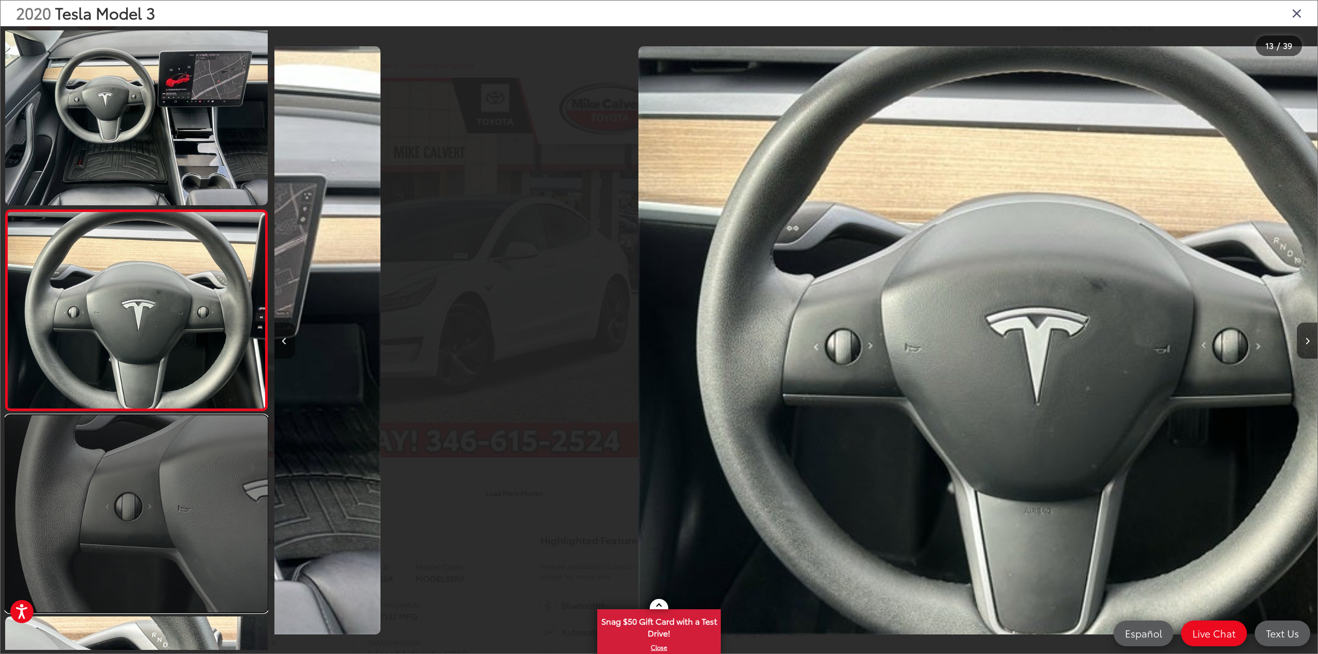
click at [119, 438] on link at bounding box center [136, 513] width 263 height 197
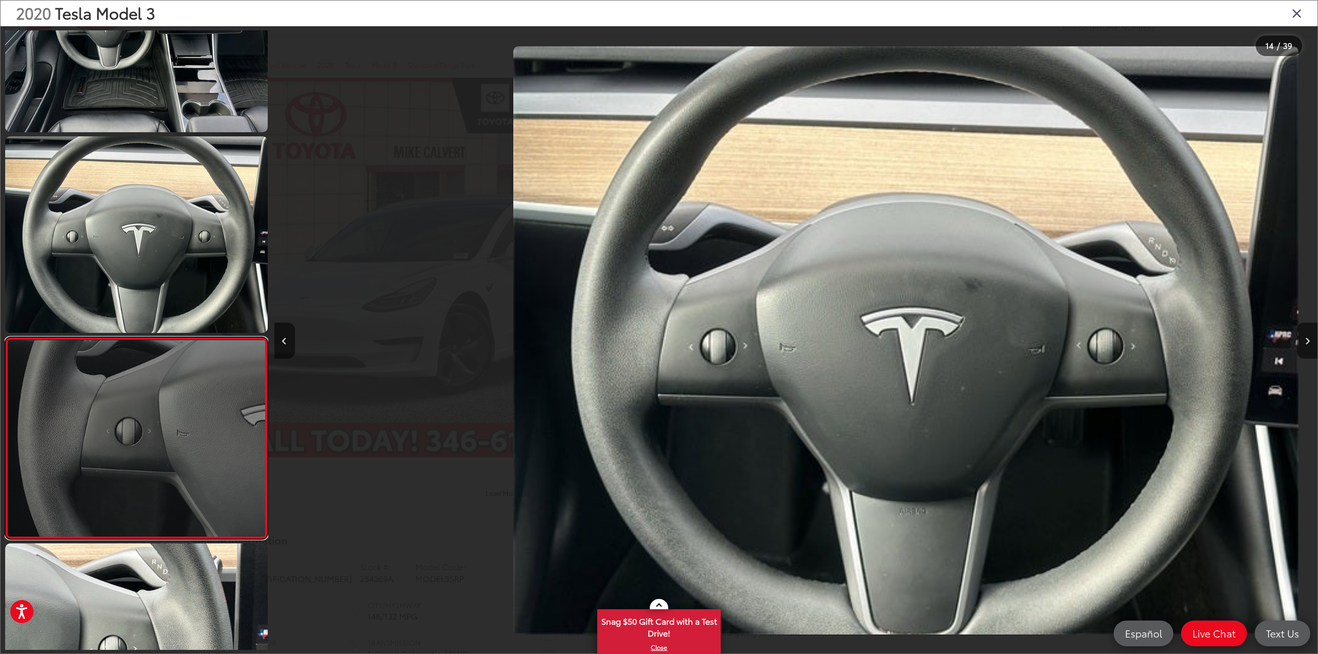
scroll to position [0, 13061]
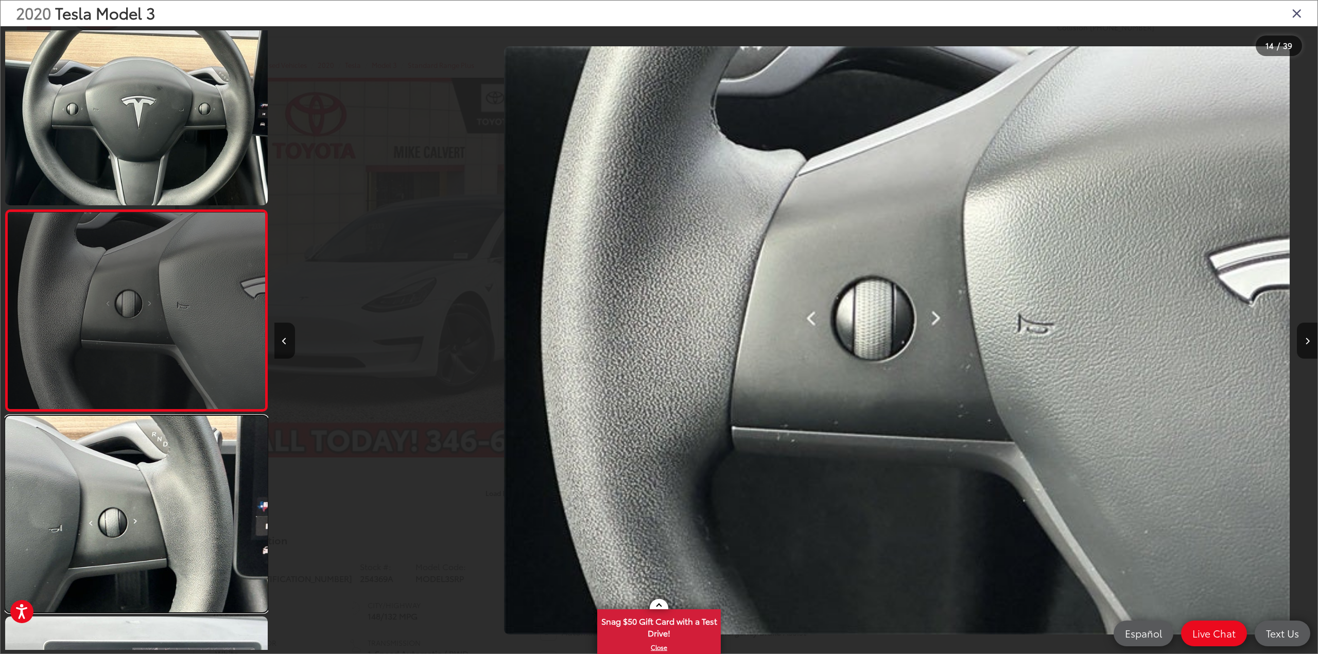
click at [120, 437] on link at bounding box center [136, 514] width 263 height 197
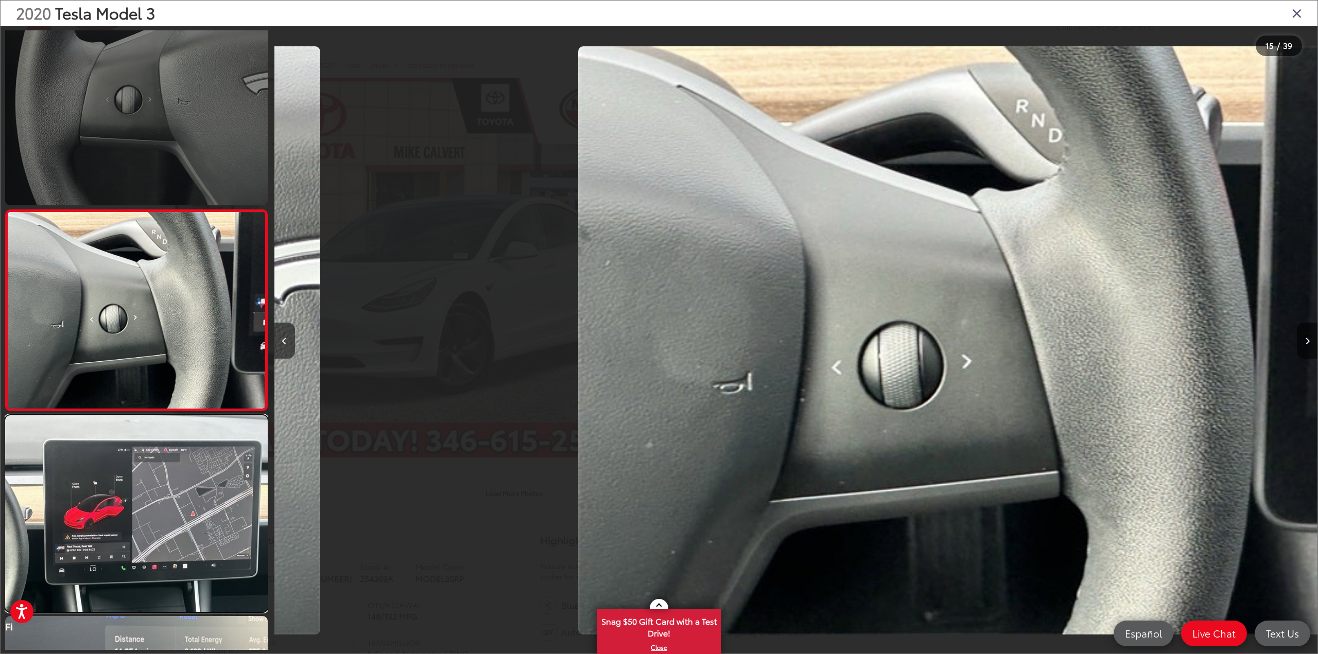
click at [120, 437] on link at bounding box center [136, 513] width 263 height 197
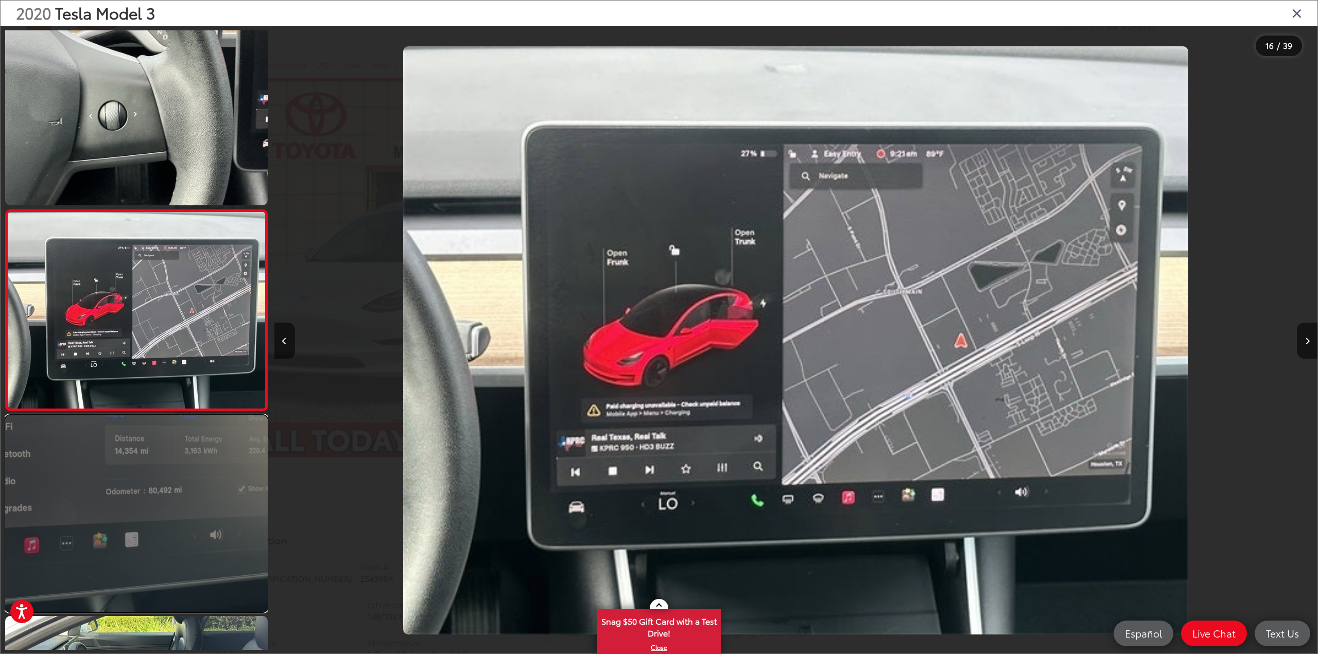
click at [124, 426] on link at bounding box center [136, 513] width 263 height 197
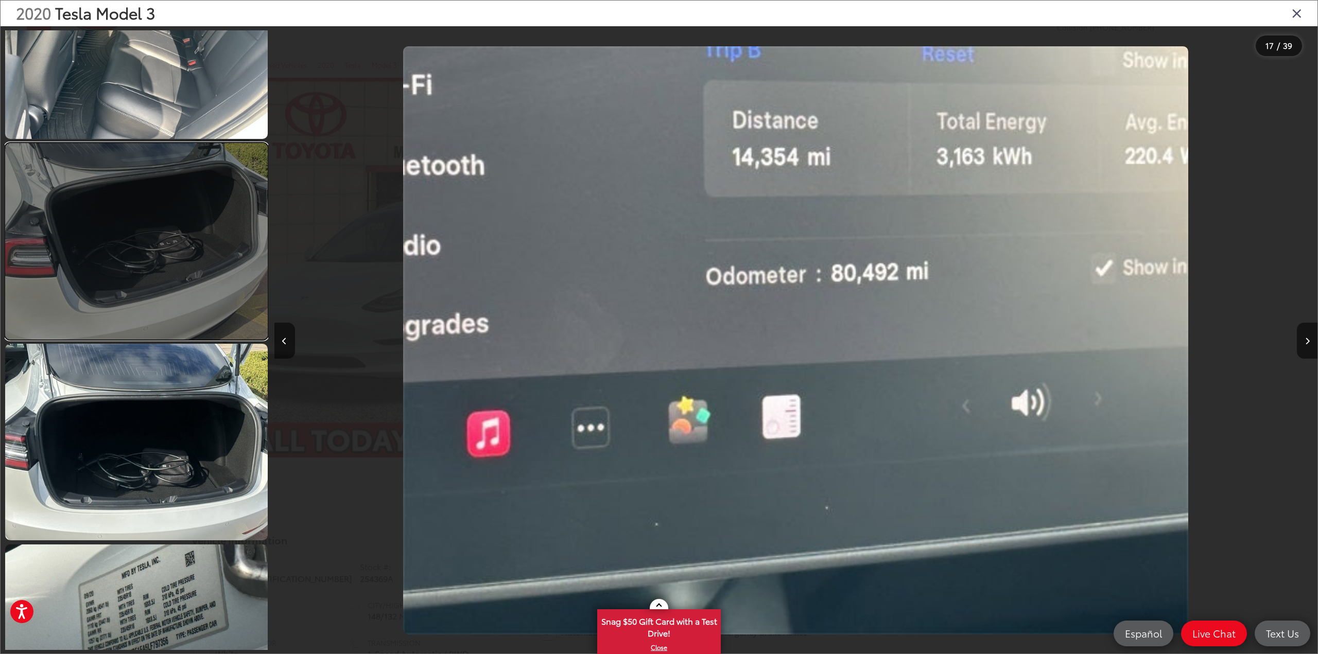
click at [163, 240] on link at bounding box center [136, 241] width 263 height 197
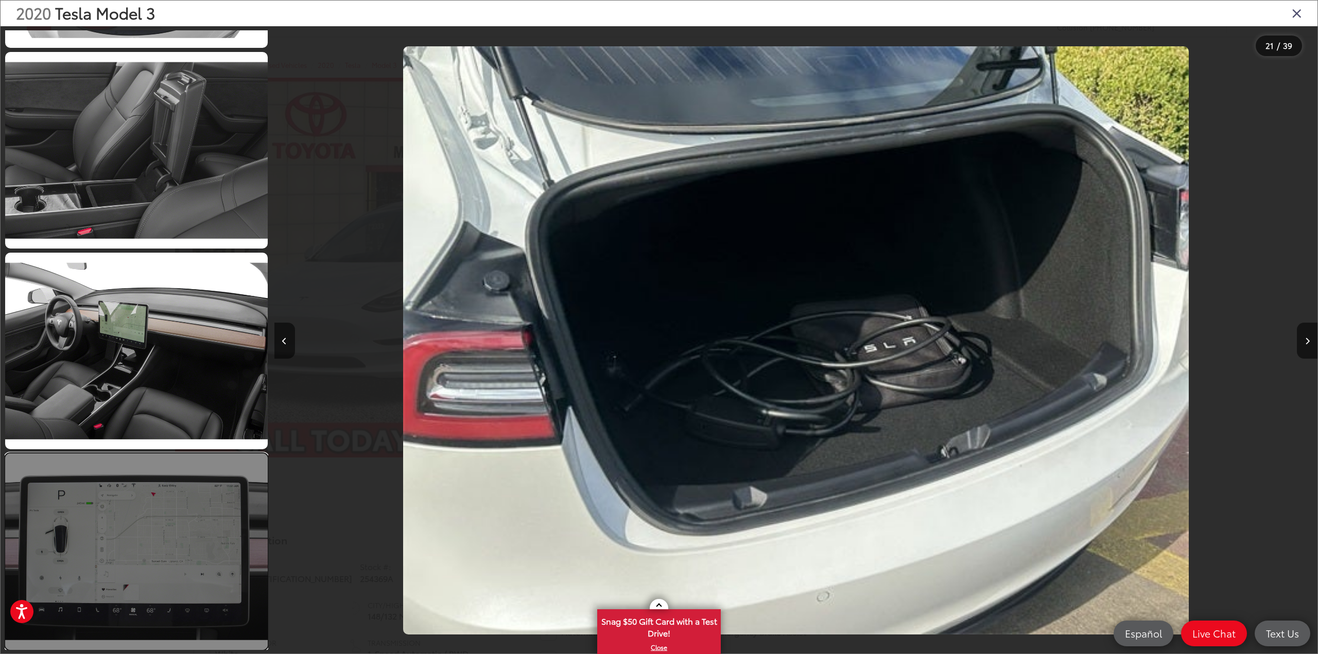
click at [186, 500] on link at bounding box center [136, 552] width 263 height 197
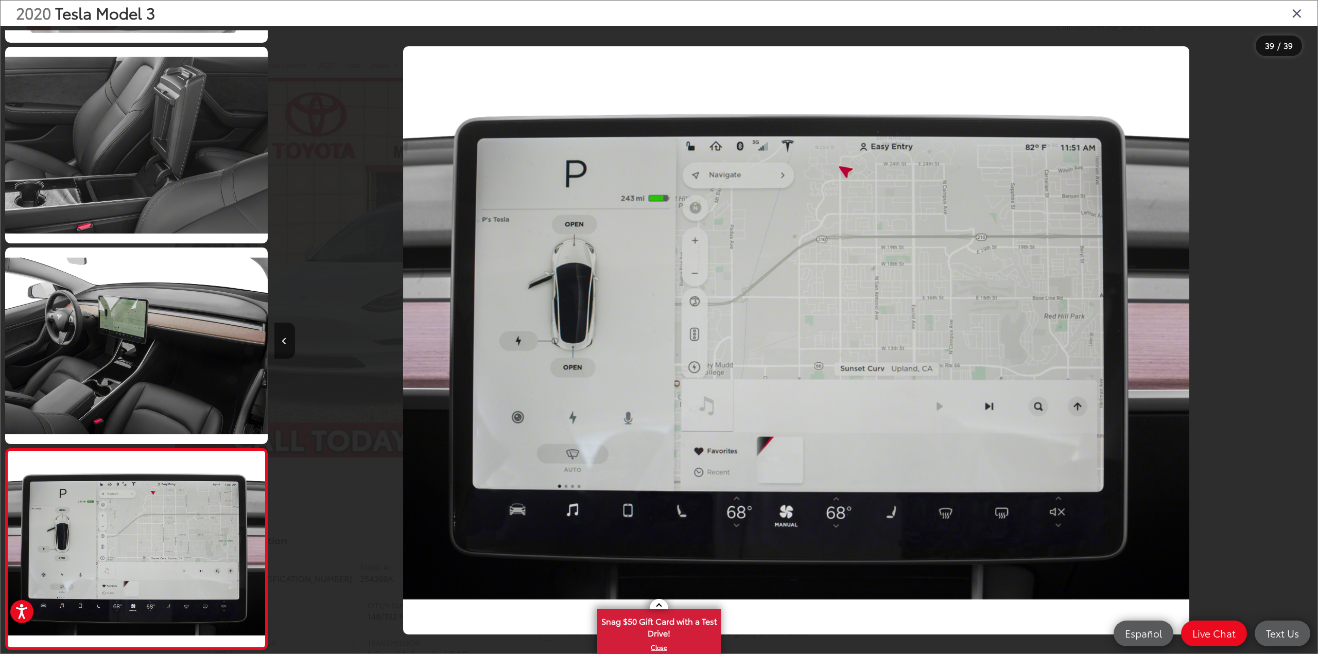
click at [1297, 11] on icon "Close gallery" at bounding box center [1297, 12] width 10 height 13
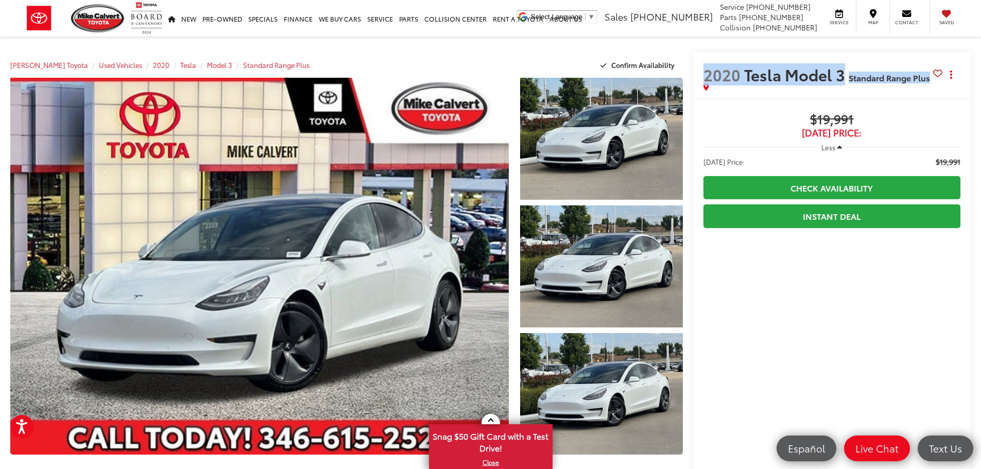
drag, startPoint x: 707, startPoint y: 82, endPoint x: 927, endPoint y: 82, distance: 219.8
click at [927, 82] on h2 "2020 Tesla Model 3 Standard Range Plus" at bounding box center [818, 74] width 230 height 18
drag, startPoint x: 705, startPoint y: 108, endPoint x: 702, endPoint y: 115, distance: 7.2
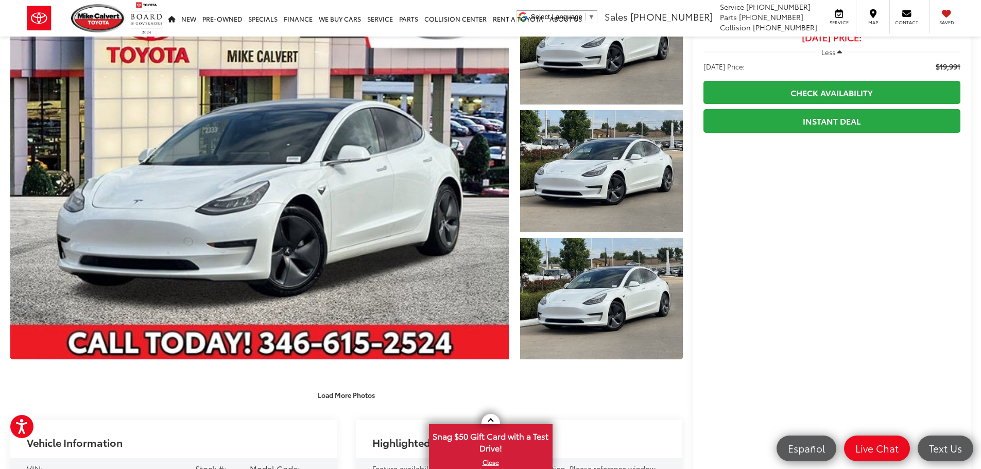
scroll to position [360, 0]
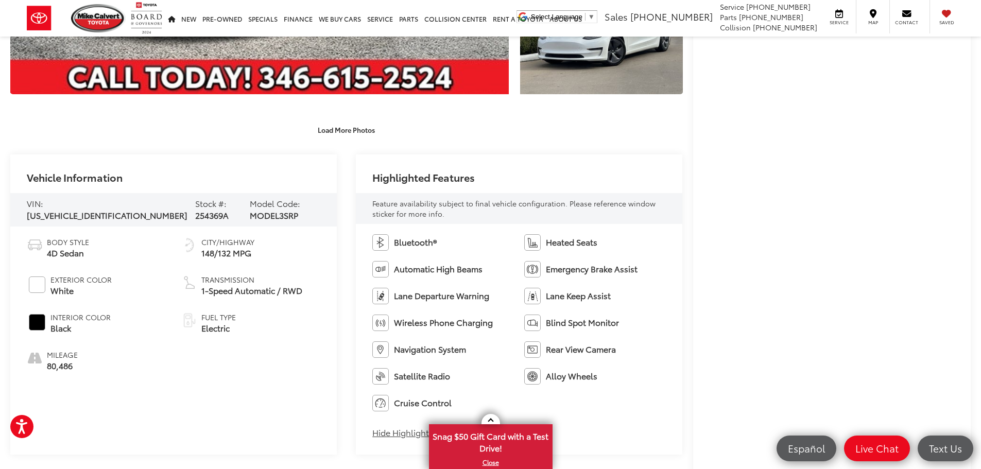
click at [88, 211] on span "[US_VEHICLE_IDENTIFICATION_NUMBER]" at bounding box center [107, 215] width 161 height 12
copy span "[US_VEHICLE_IDENTIFICATION_NUMBER]"
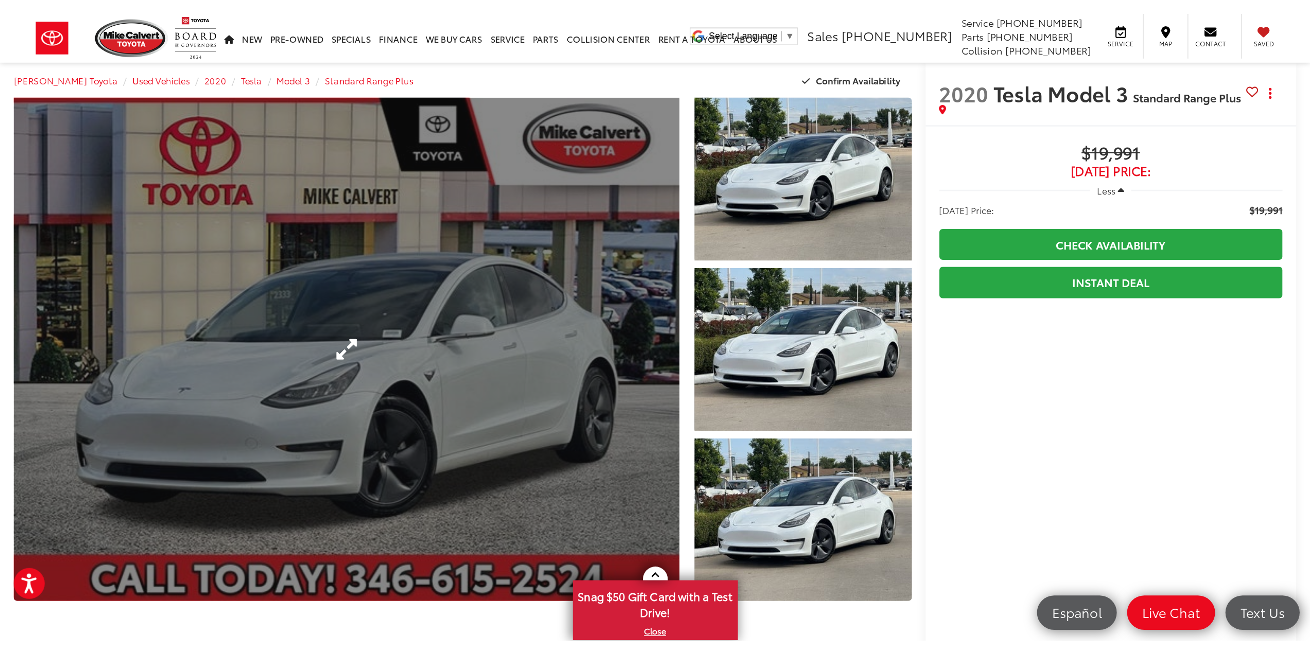
scroll to position [0, 0]
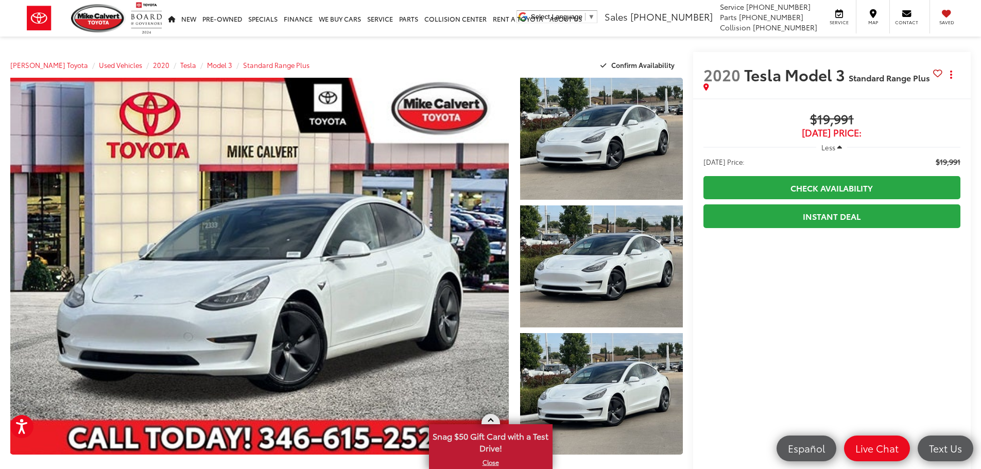
click at [488, 419] on link at bounding box center [490, 419] width 19 height 10
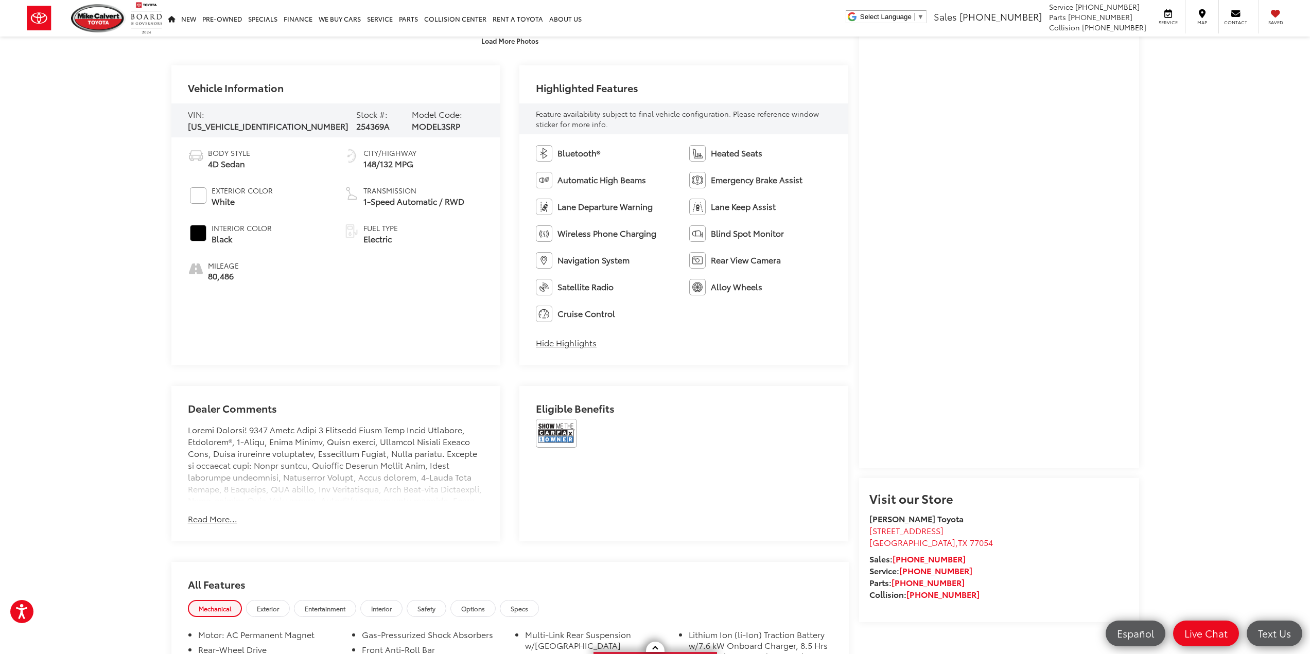
scroll to position [463, 0]
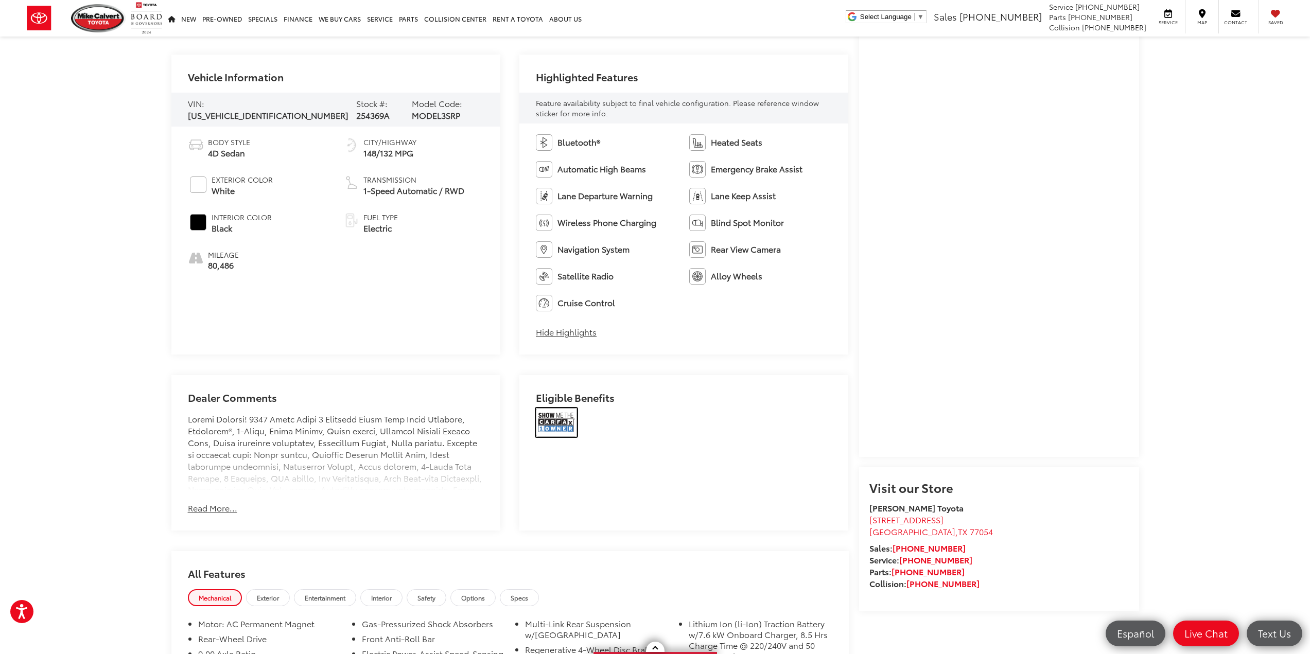
click at [545, 419] on img at bounding box center [556, 422] width 41 height 29
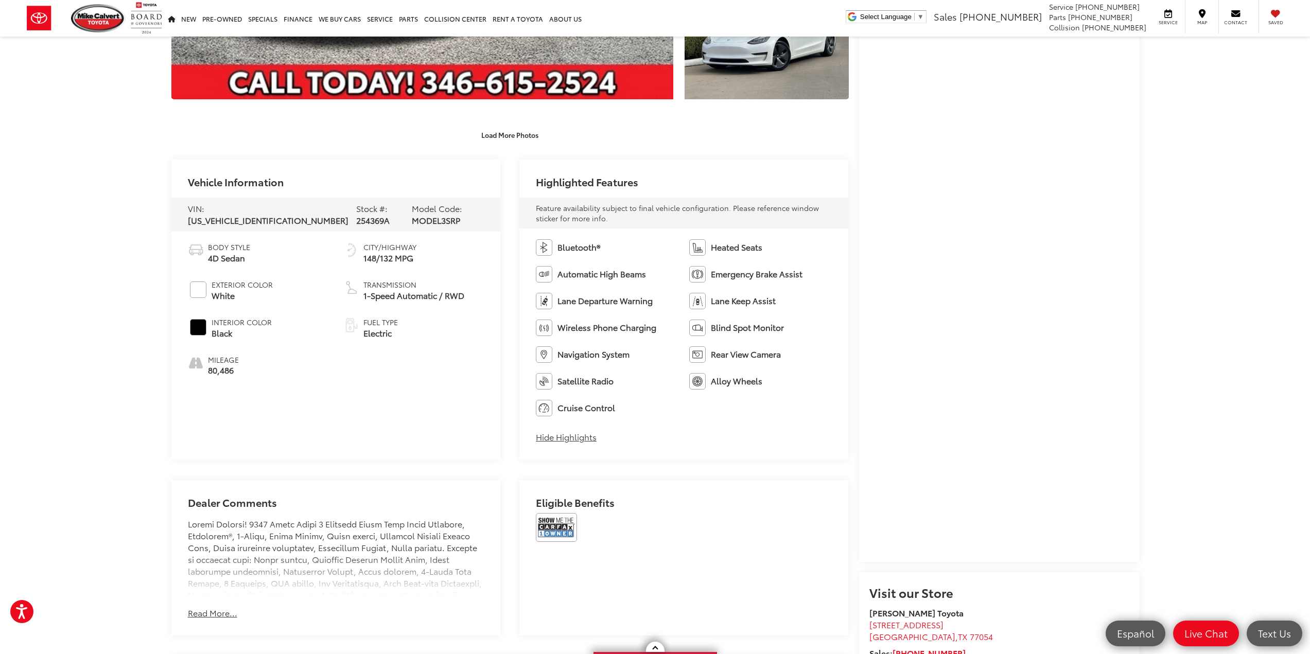
scroll to position [174, 0]
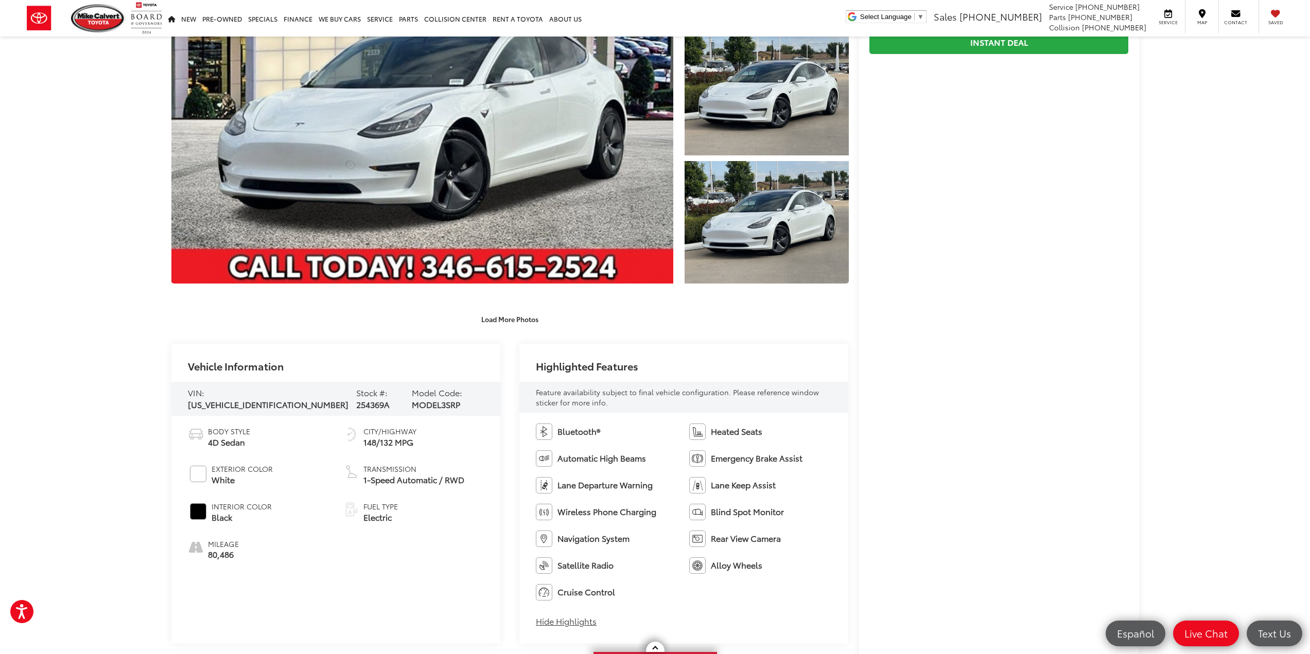
click at [159, 415] on div "[PERSON_NAME] Toyota Used Vehicles 2020 Tesla Model 3 Standard Range Plus Confi…" at bounding box center [655, 640] width 1310 height 1554
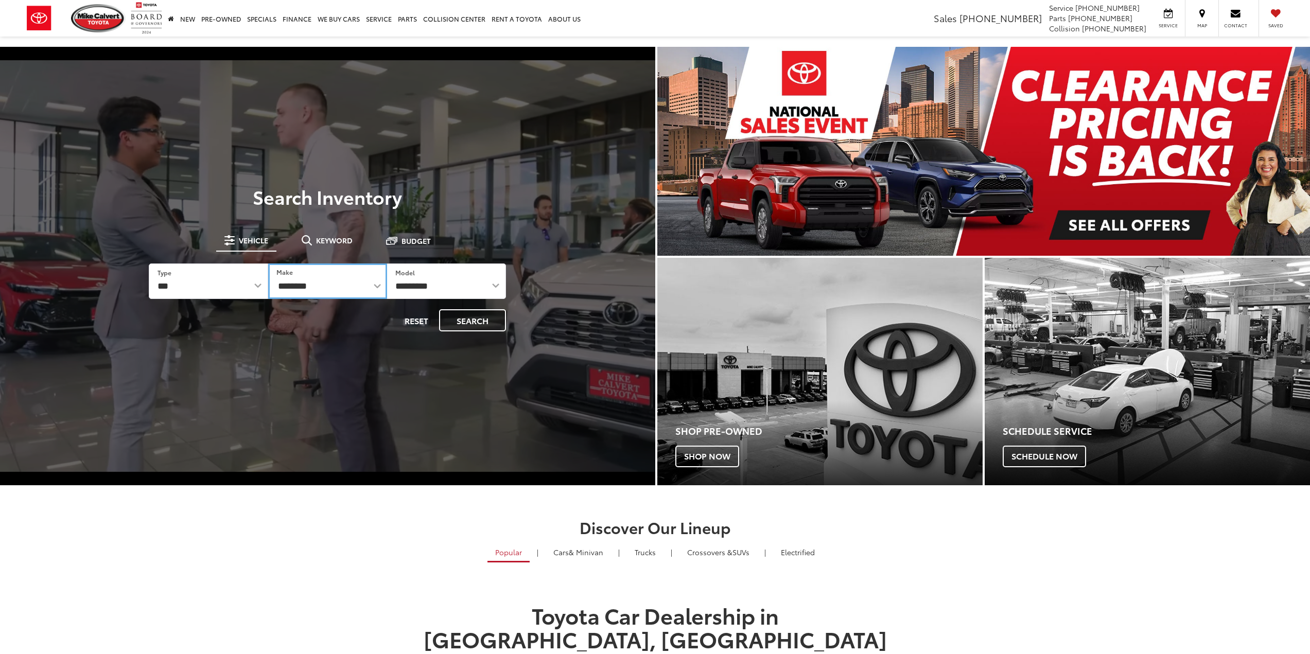
click at [309, 286] on select "**********" at bounding box center [327, 282] width 119 height 36
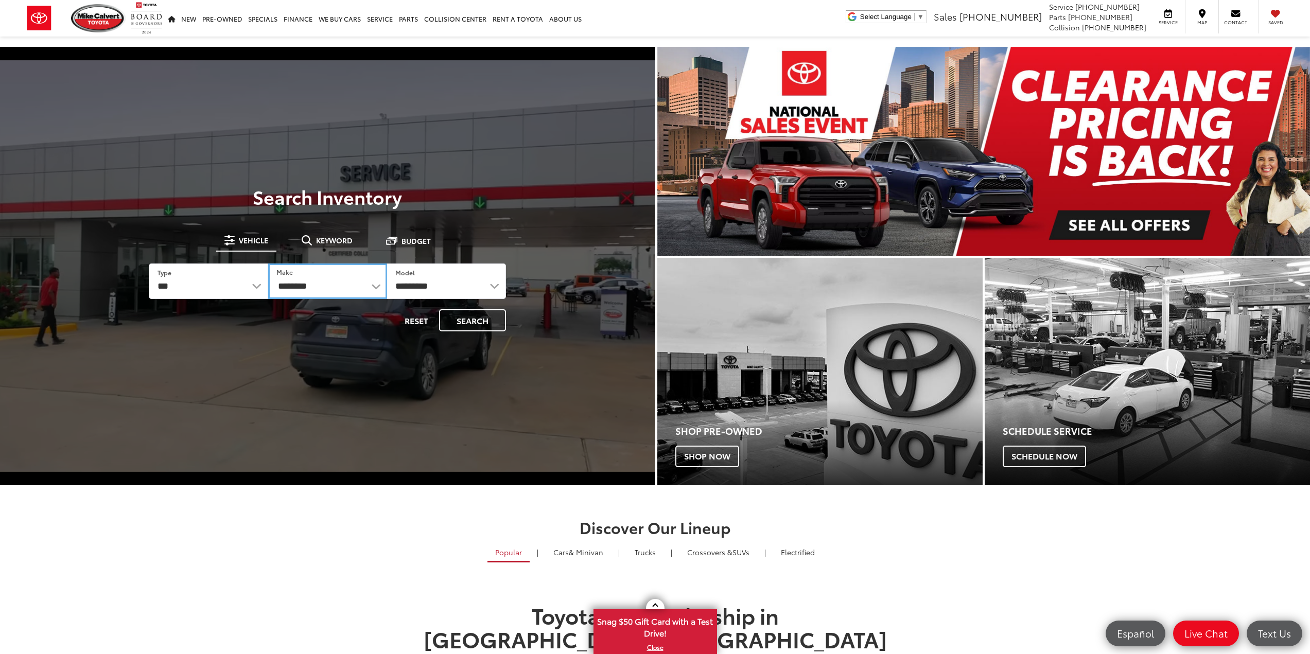
select select "*****"
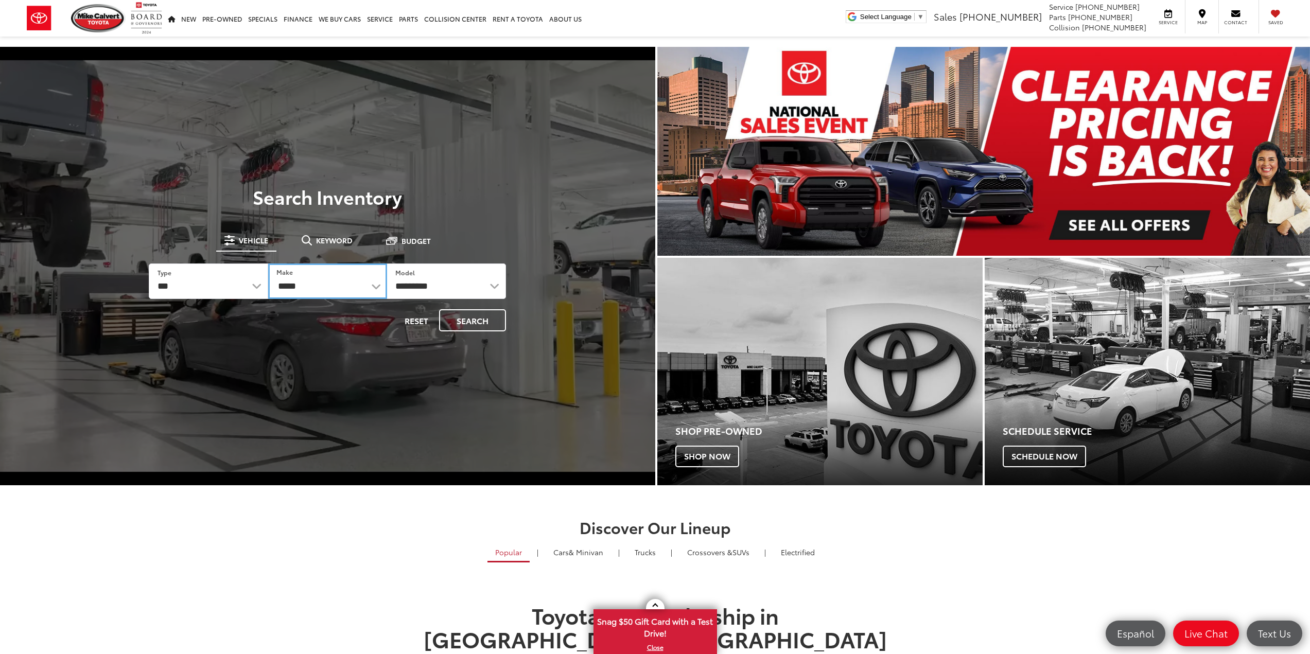
click at [268, 264] on select "**********" at bounding box center [327, 282] width 119 height 36
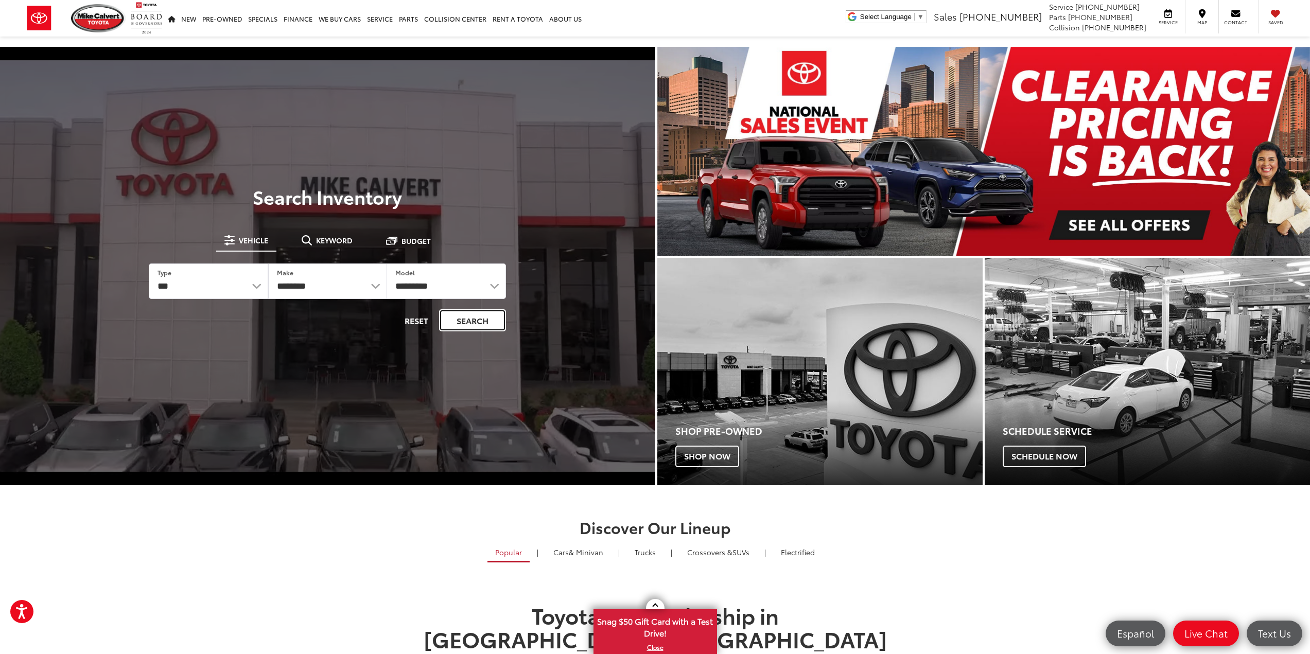
click at [459, 318] on button "Search" at bounding box center [472, 320] width 67 height 22
